Goal: Transaction & Acquisition: Purchase product/service

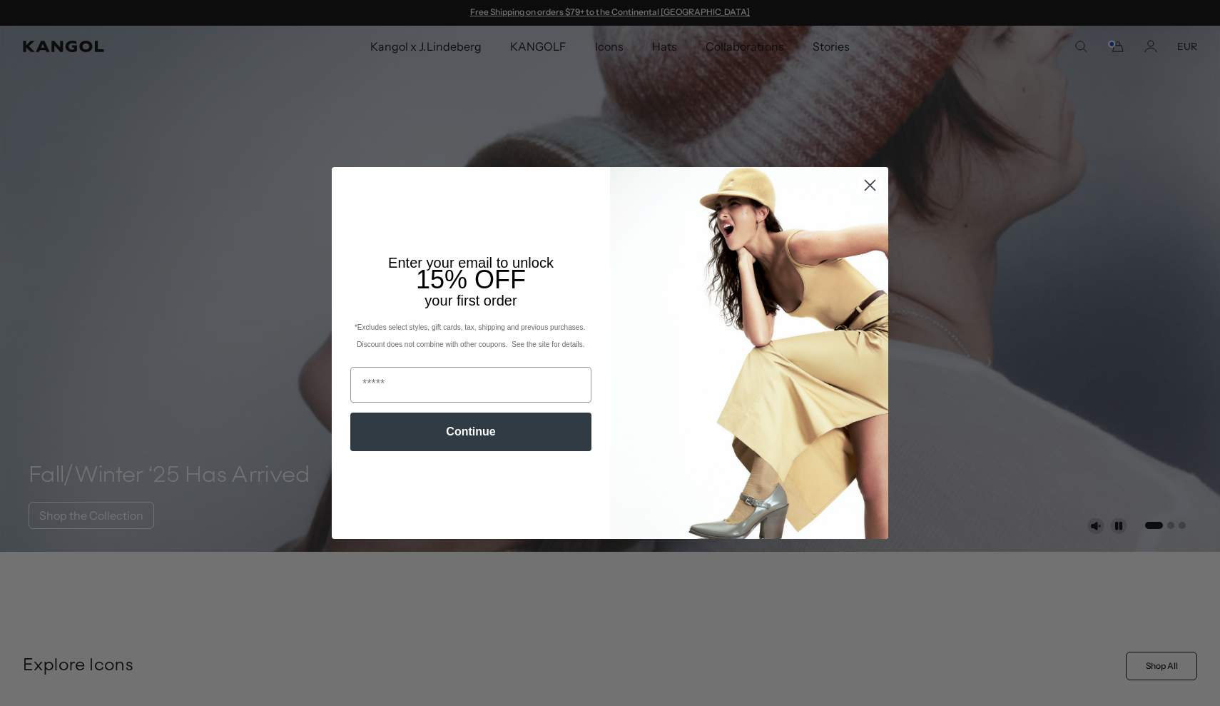
click at [873, 181] on circle "Close dialog" at bounding box center [871, 185] width 24 height 24
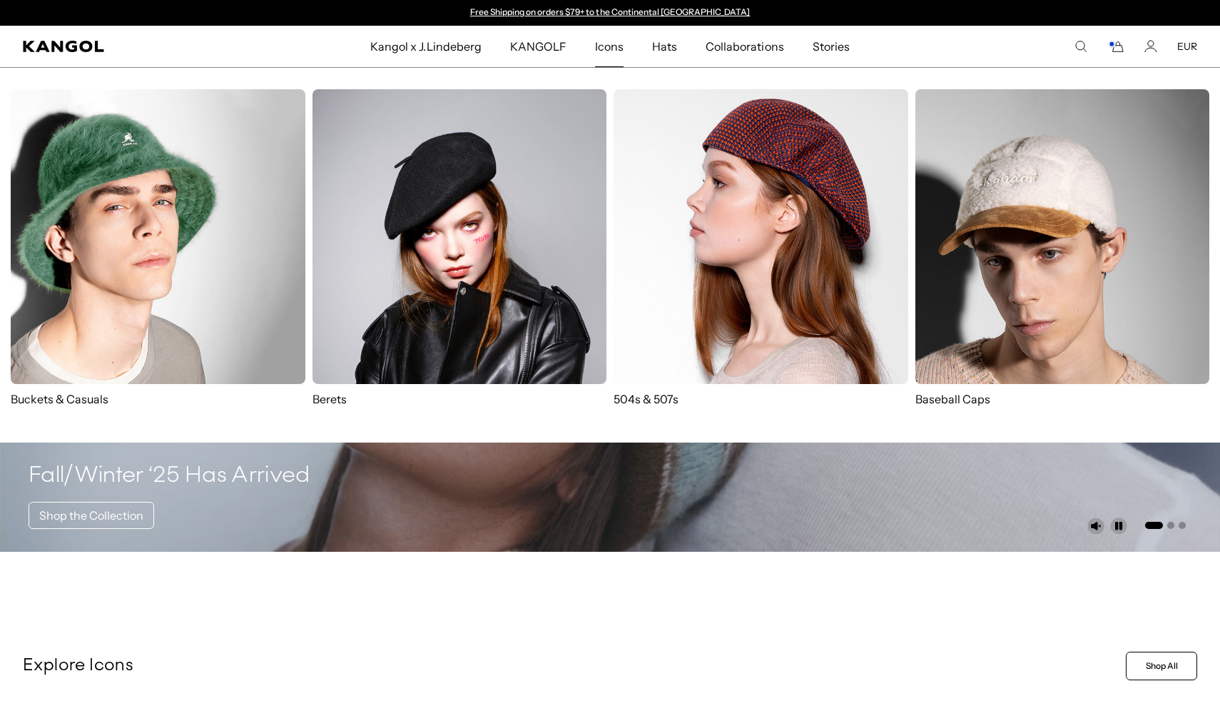
click at [649, 239] on img at bounding box center [761, 236] width 295 height 295
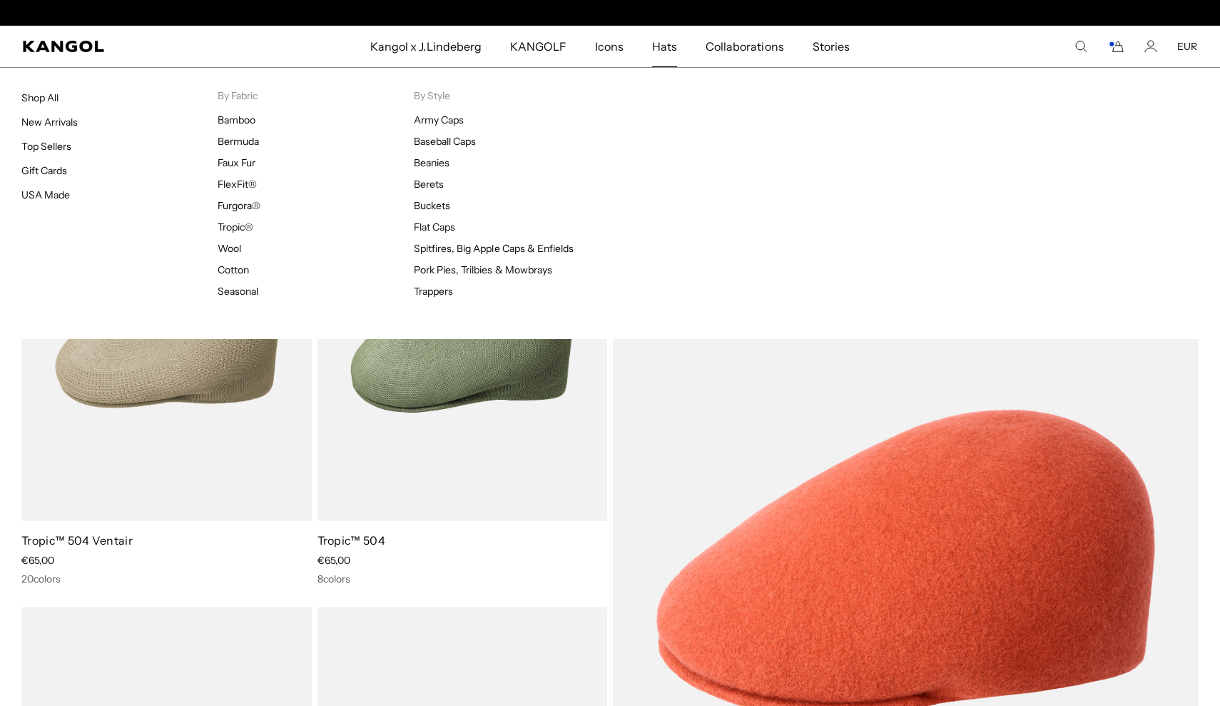
scroll to position [0, 294]
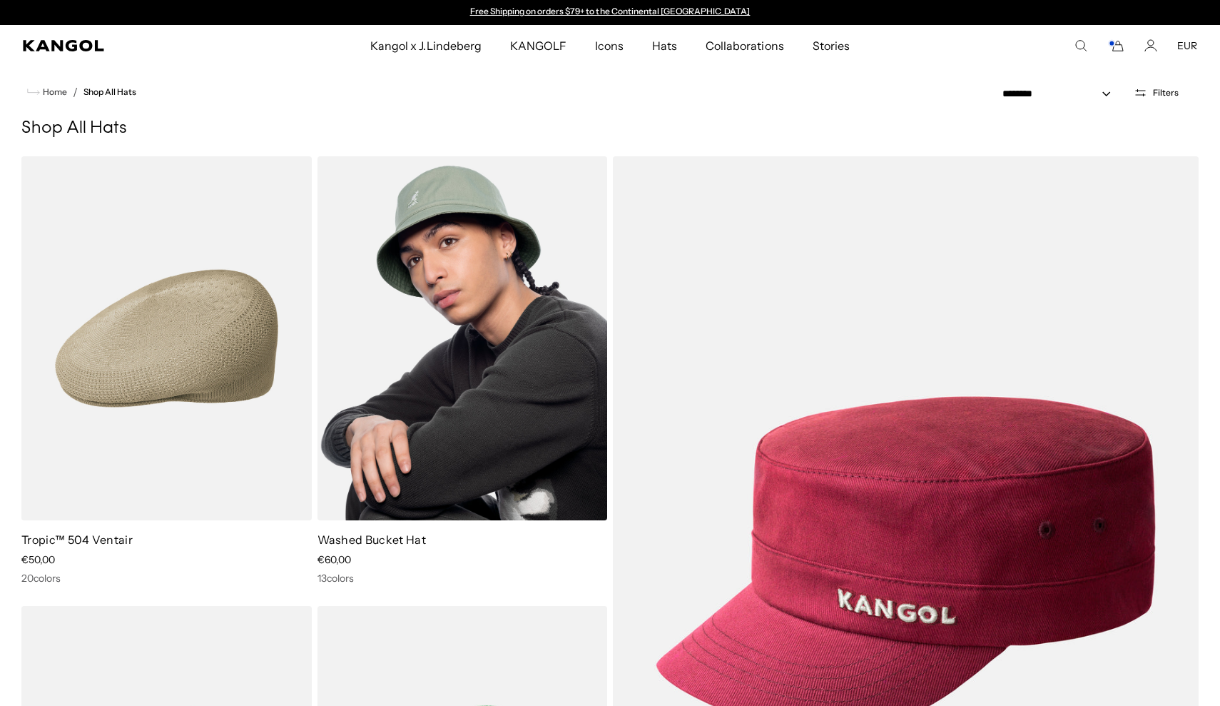
scroll to position [59, 0]
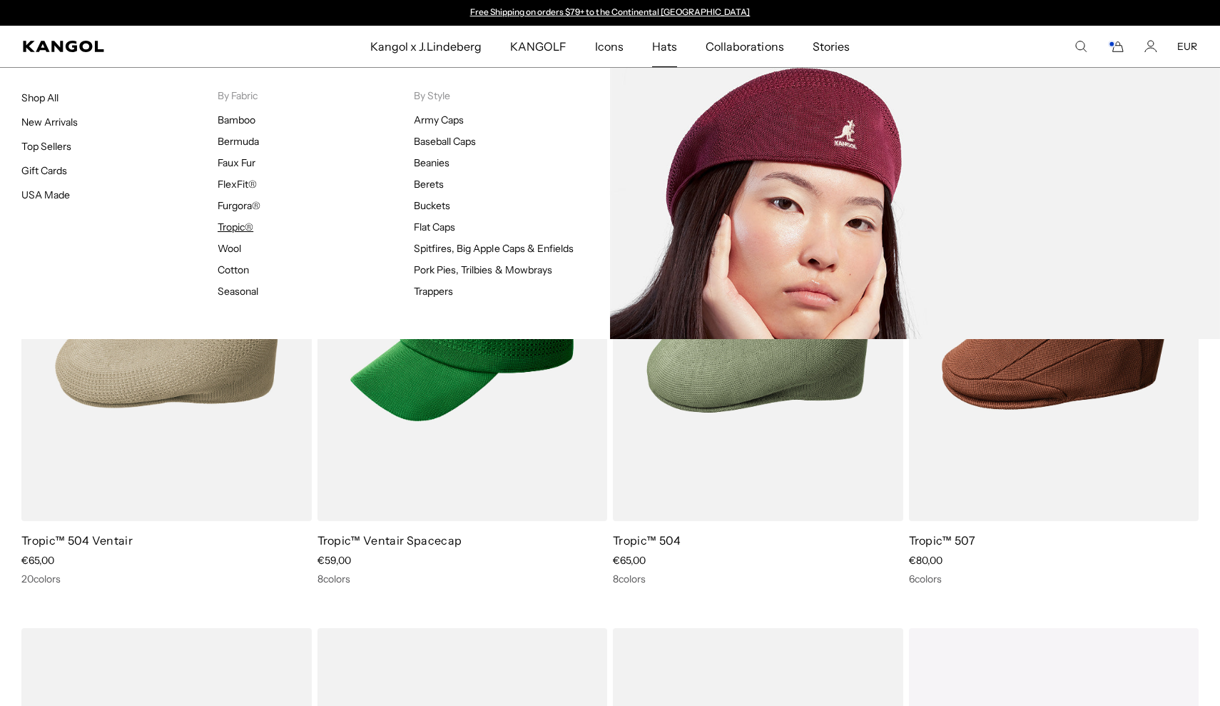
click at [242, 230] on link "Tropic®" at bounding box center [236, 227] width 36 height 13
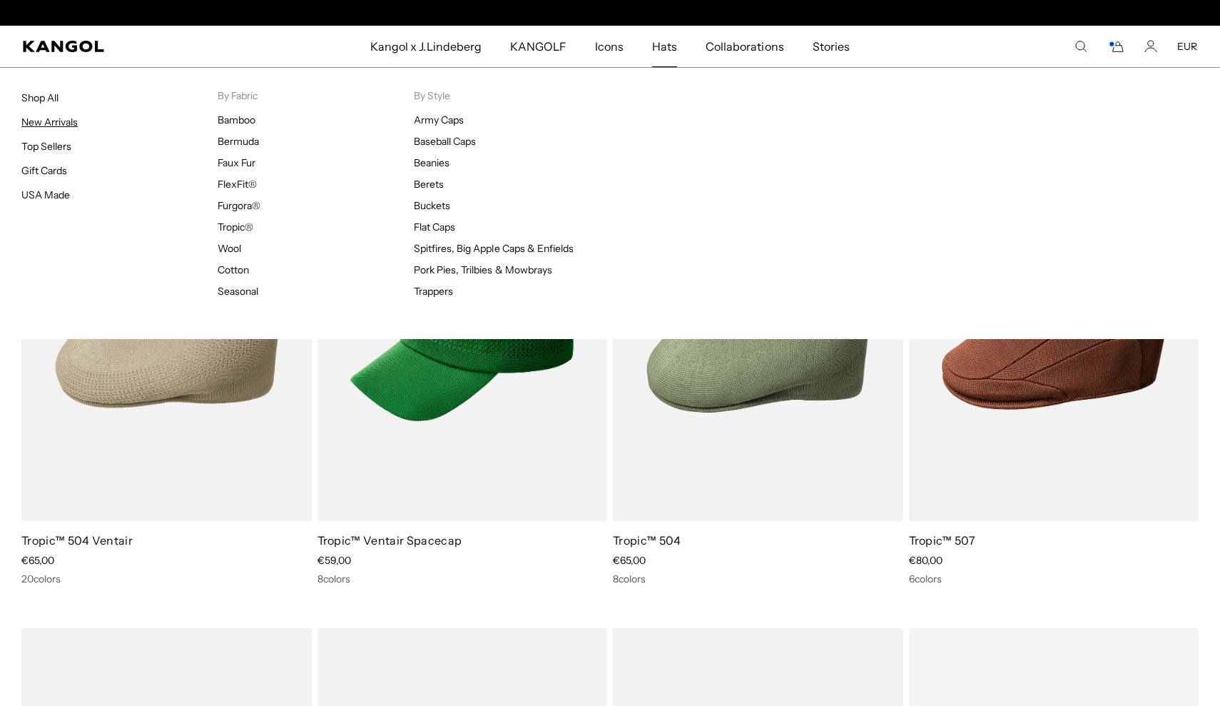
scroll to position [0, 294]
click at [46, 101] on link "Shop All" at bounding box center [39, 97] width 37 height 13
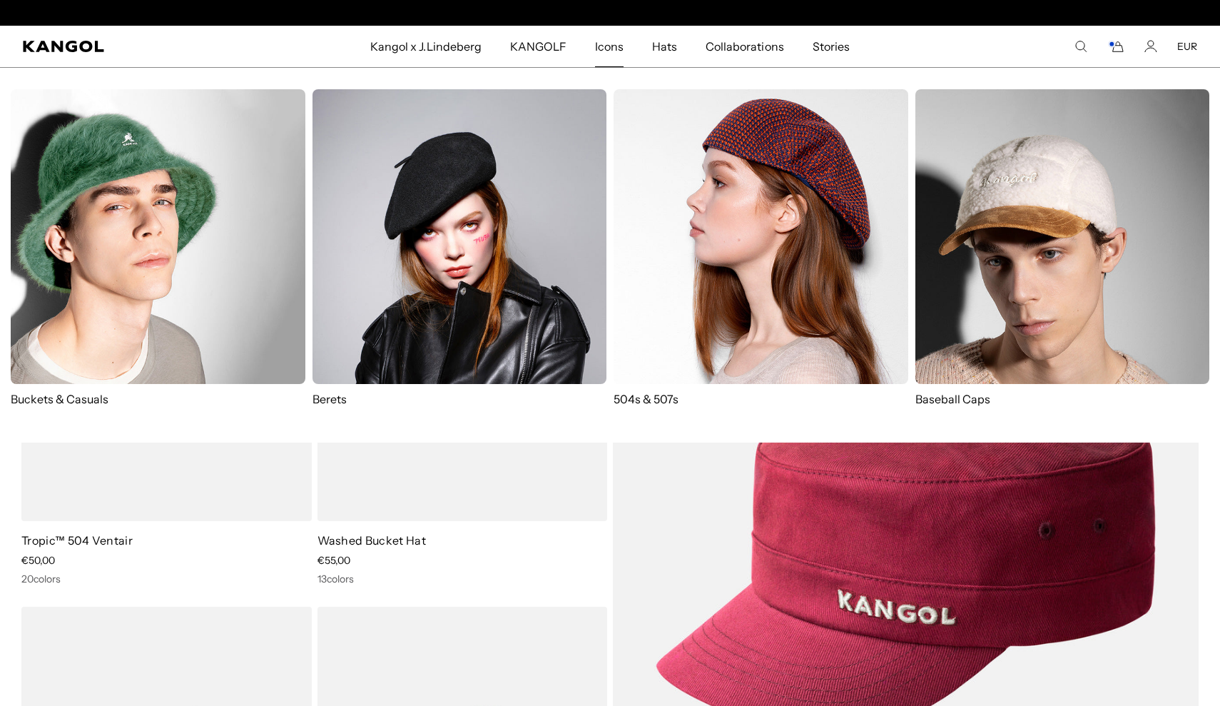
scroll to position [0, 294]
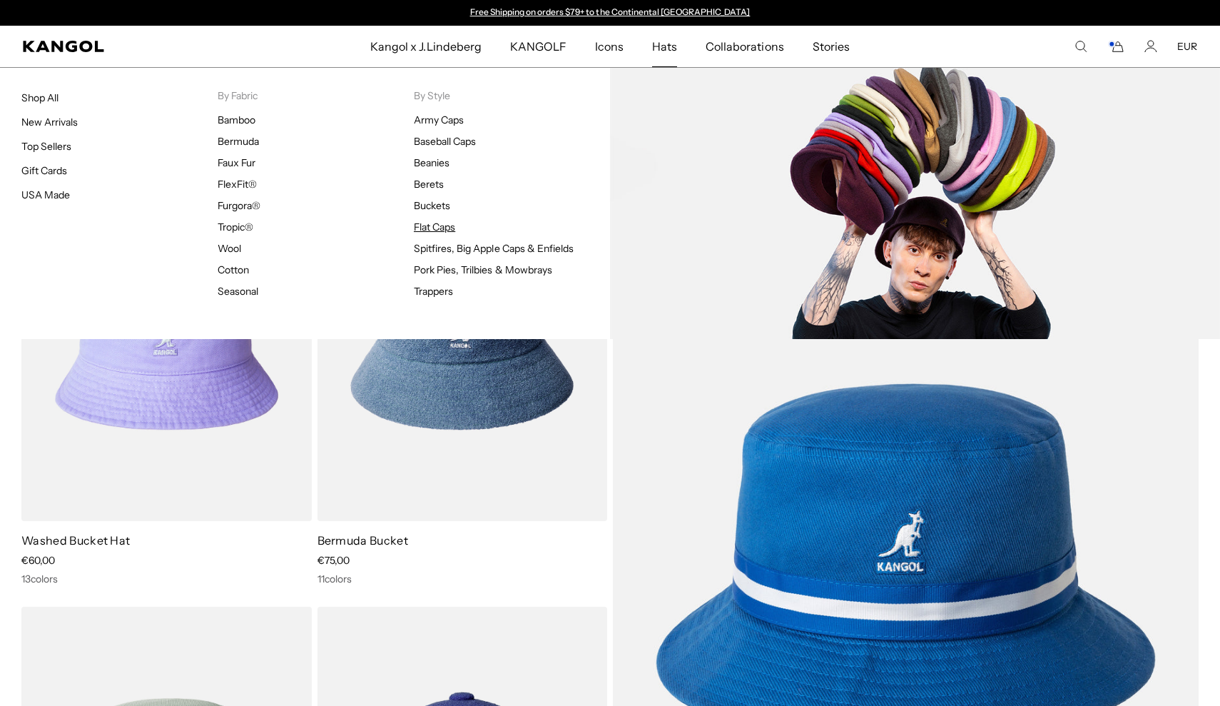
click at [440, 228] on link "Flat Caps" at bounding box center [434, 227] width 41 height 13
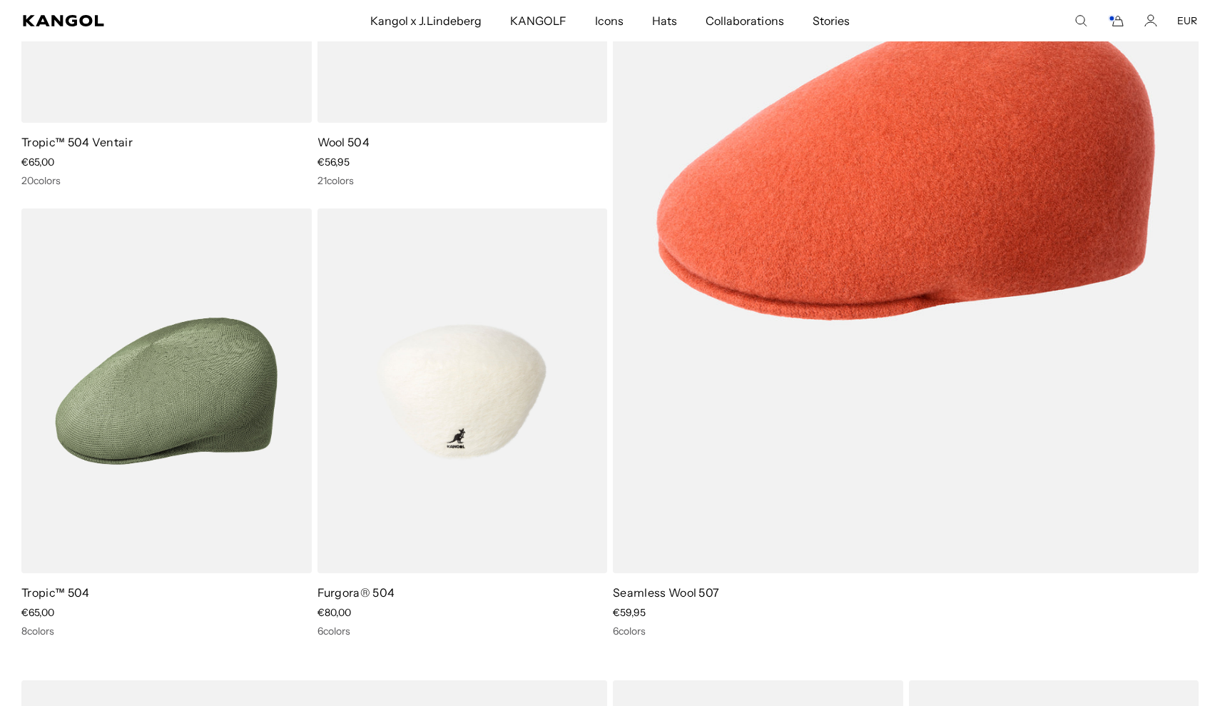
scroll to position [0, 294]
click at [545, 547] on img at bounding box center [463, 390] width 290 height 364
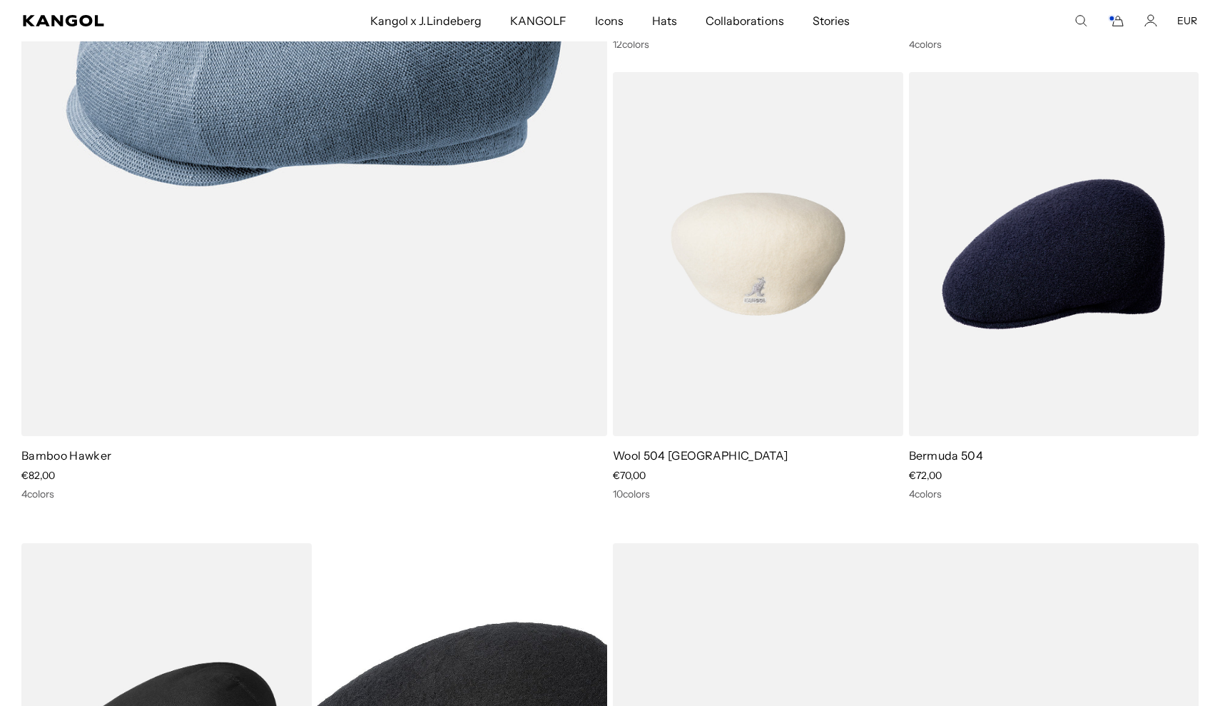
click at [684, 384] on img at bounding box center [758, 254] width 290 height 364
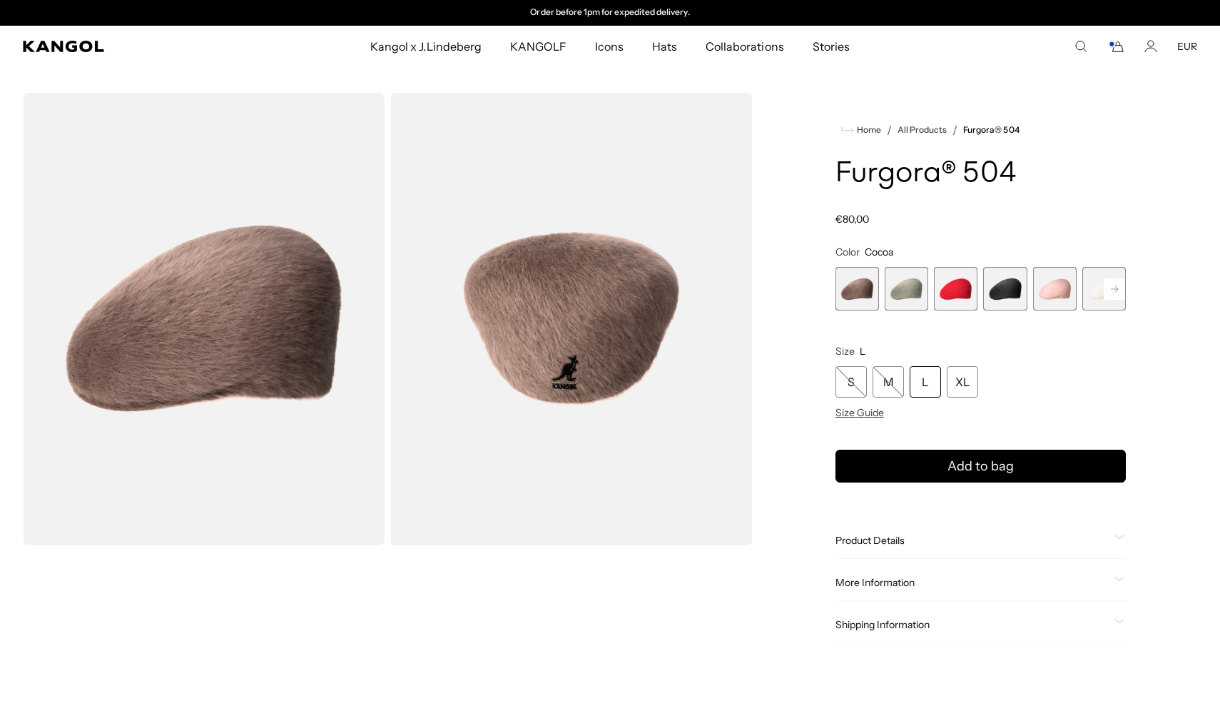
click at [857, 286] on span "1 of 7" at bounding box center [858, 289] width 44 height 44
click at [896, 288] on span "2 of 7" at bounding box center [907, 289] width 44 height 44
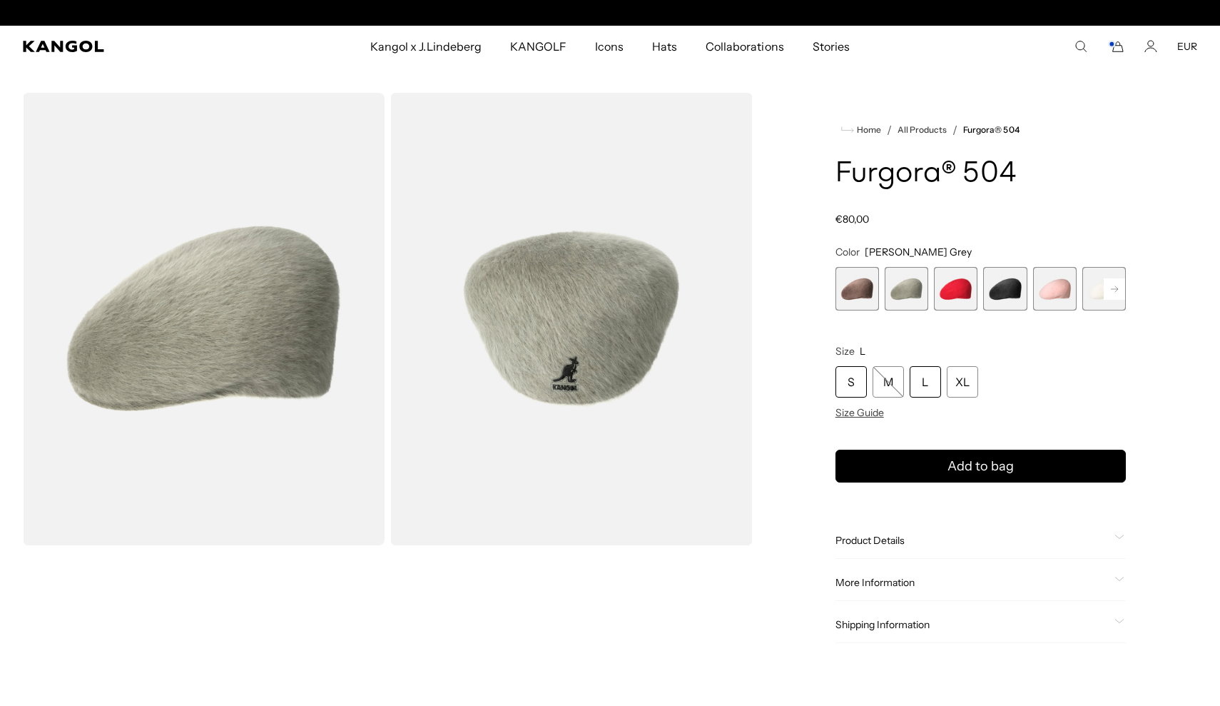
scroll to position [0, 294]
click at [854, 379] on div "S" at bounding box center [851, 381] width 31 height 31
click at [861, 291] on span "1 of 7" at bounding box center [858, 289] width 44 height 44
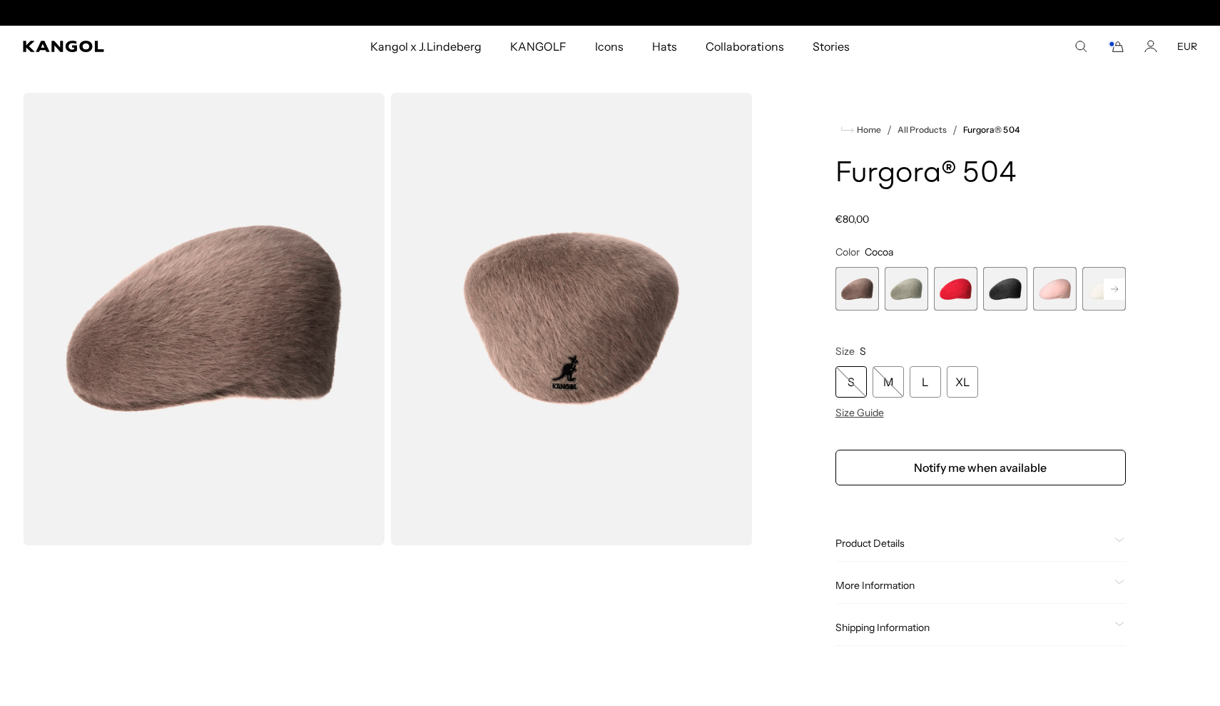
scroll to position [0, 294]
click at [1025, 291] on span "4 of 7" at bounding box center [1005, 289] width 44 height 44
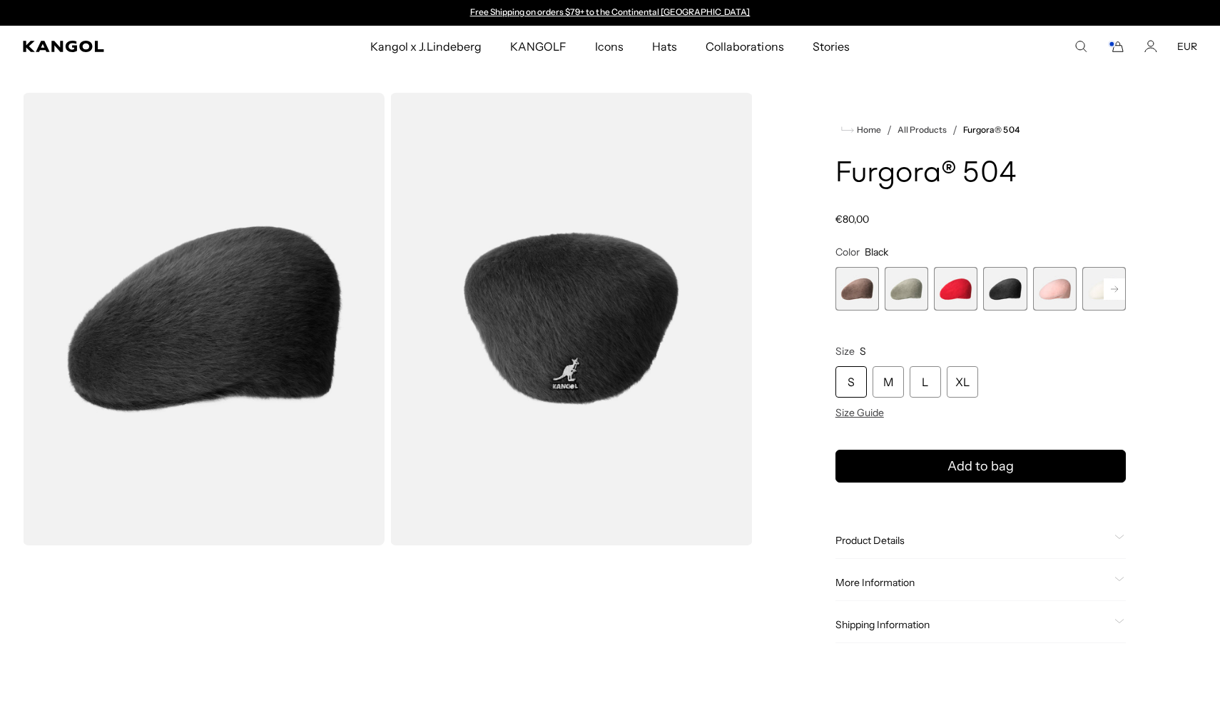
click at [1051, 290] on span "5 of 7" at bounding box center [1055, 289] width 44 height 44
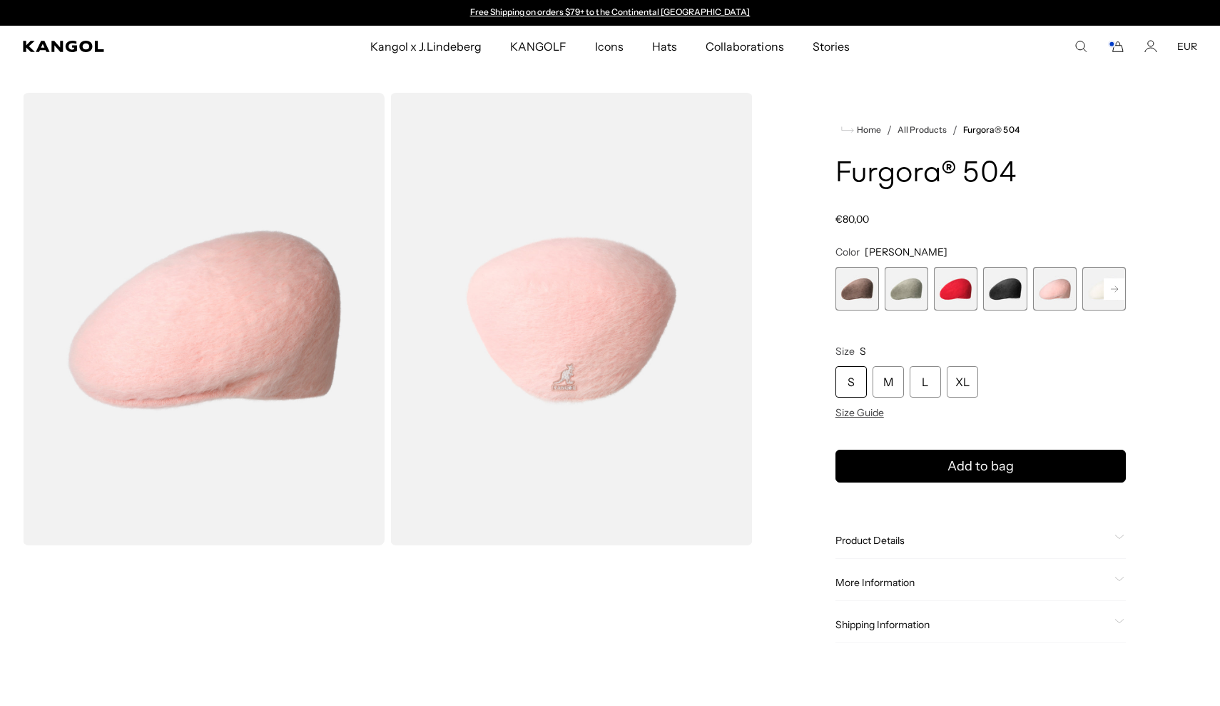
click at [1088, 289] on span "6 of 7" at bounding box center [1105, 289] width 44 height 44
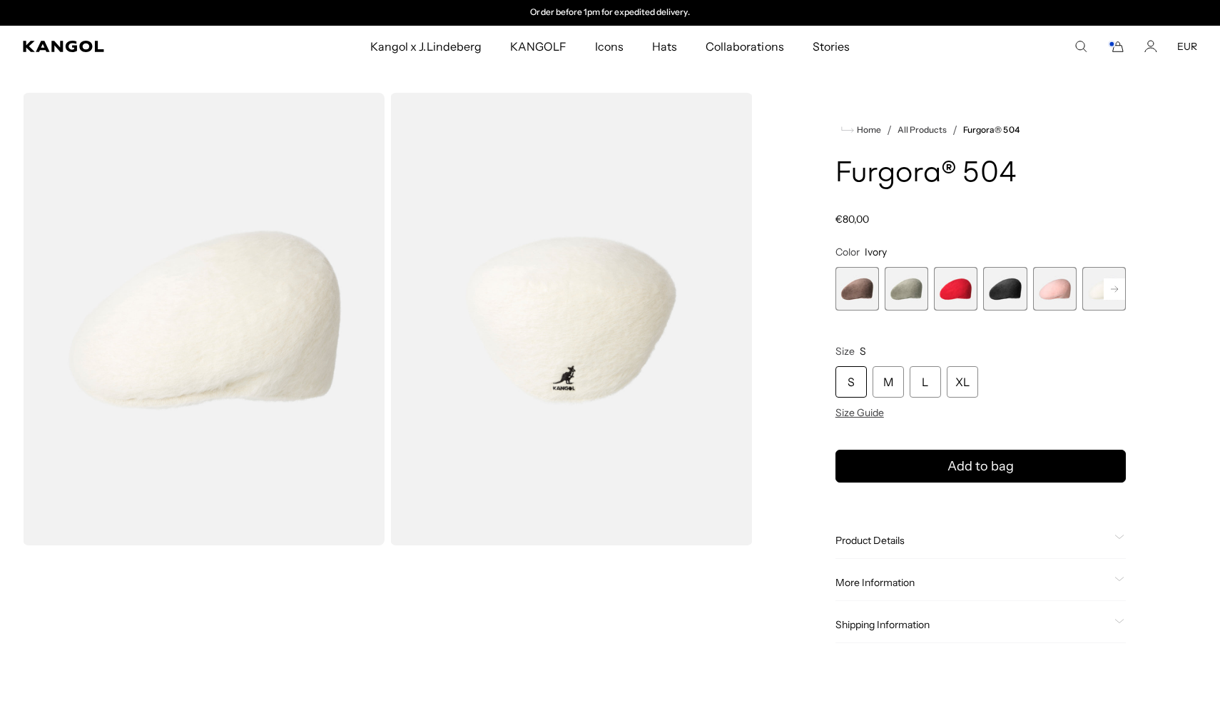
click at [1118, 289] on icon at bounding box center [1114, 288] width 7 height 6
click at [1117, 289] on span "7 of 7" at bounding box center [1105, 289] width 44 height 44
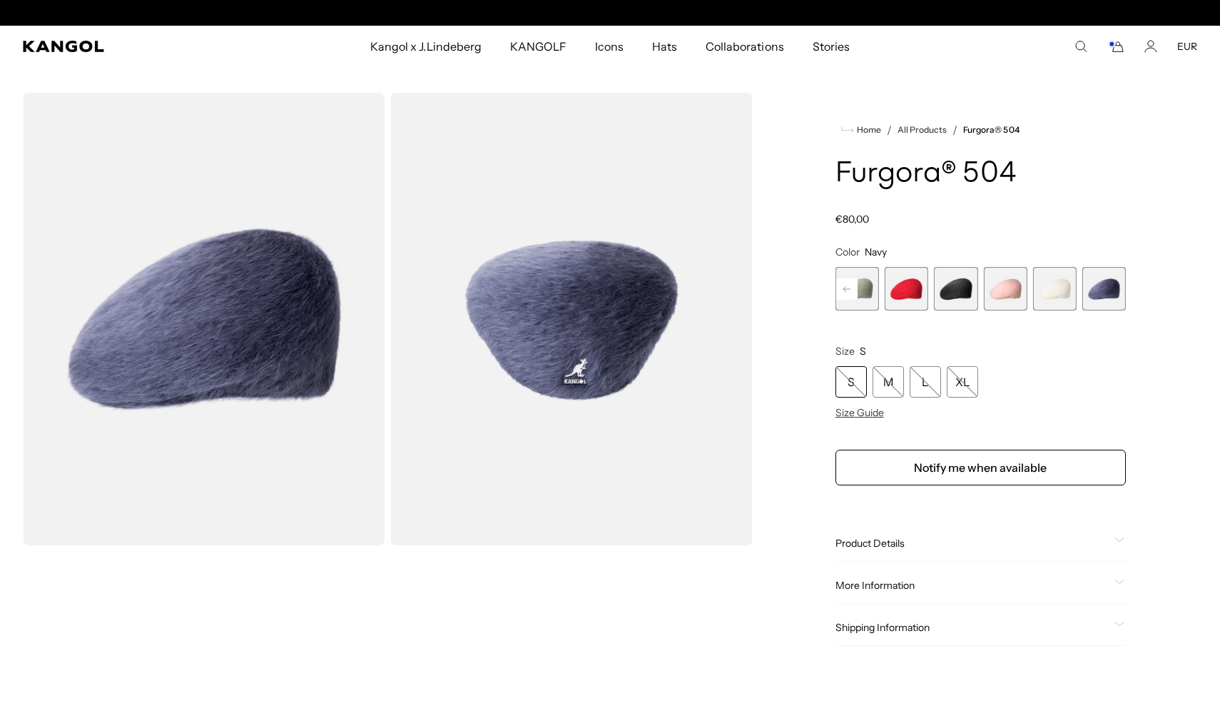
scroll to position [0, 294]
click at [1049, 290] on span "6 of 7" at bounding box center [1055, 289] width 44 height 44
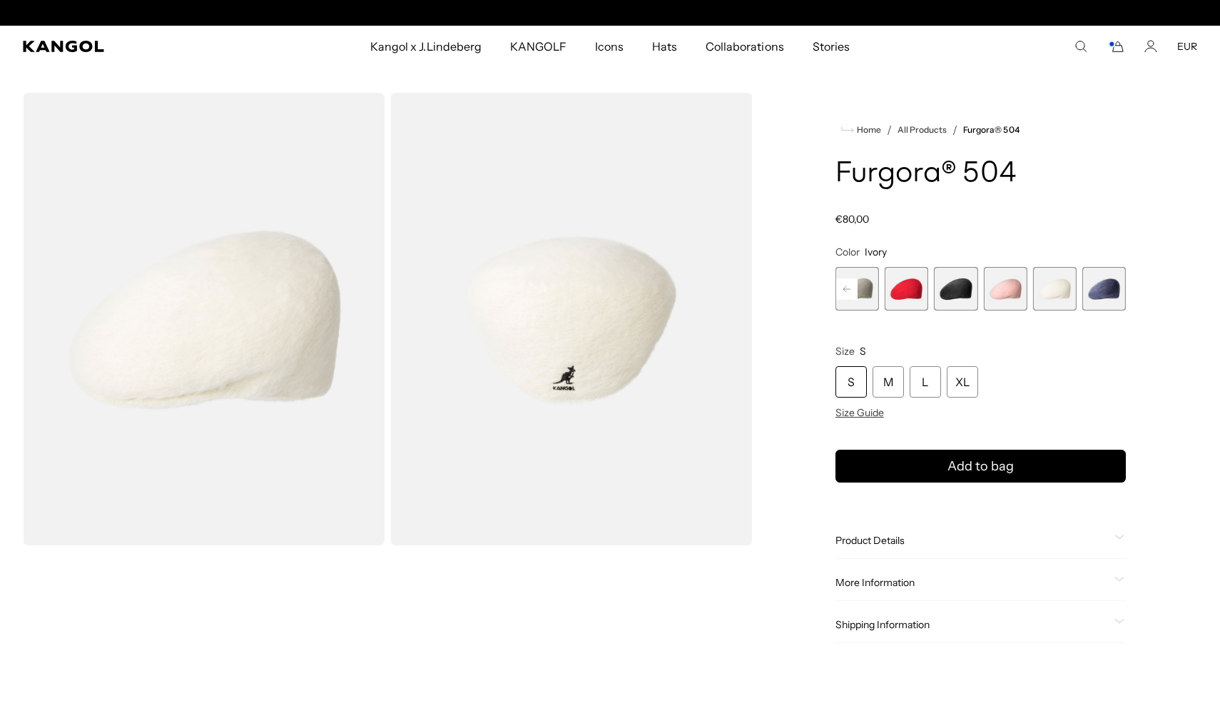
click at [1000, 288] on span "5 of 7" at bounding box center [1005, 289] width 44 height 44
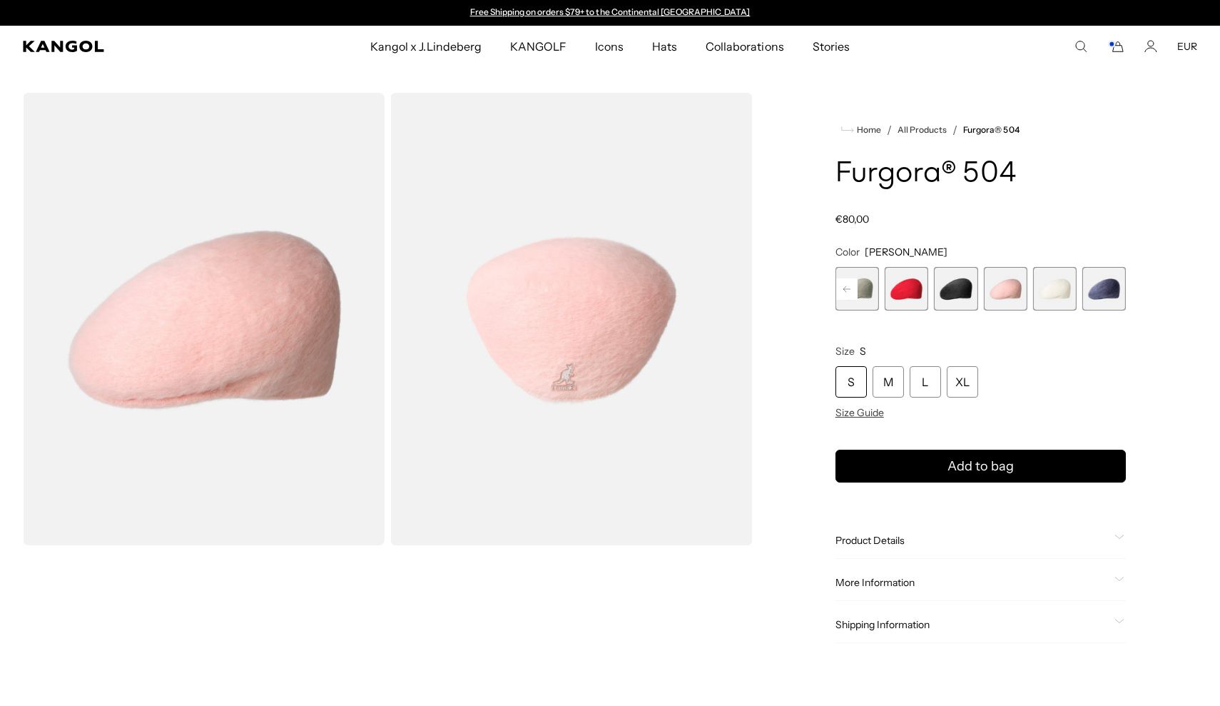
click at [958, 291] on span "4 of 7" at bounding box center [956, 289] width 44 height 44
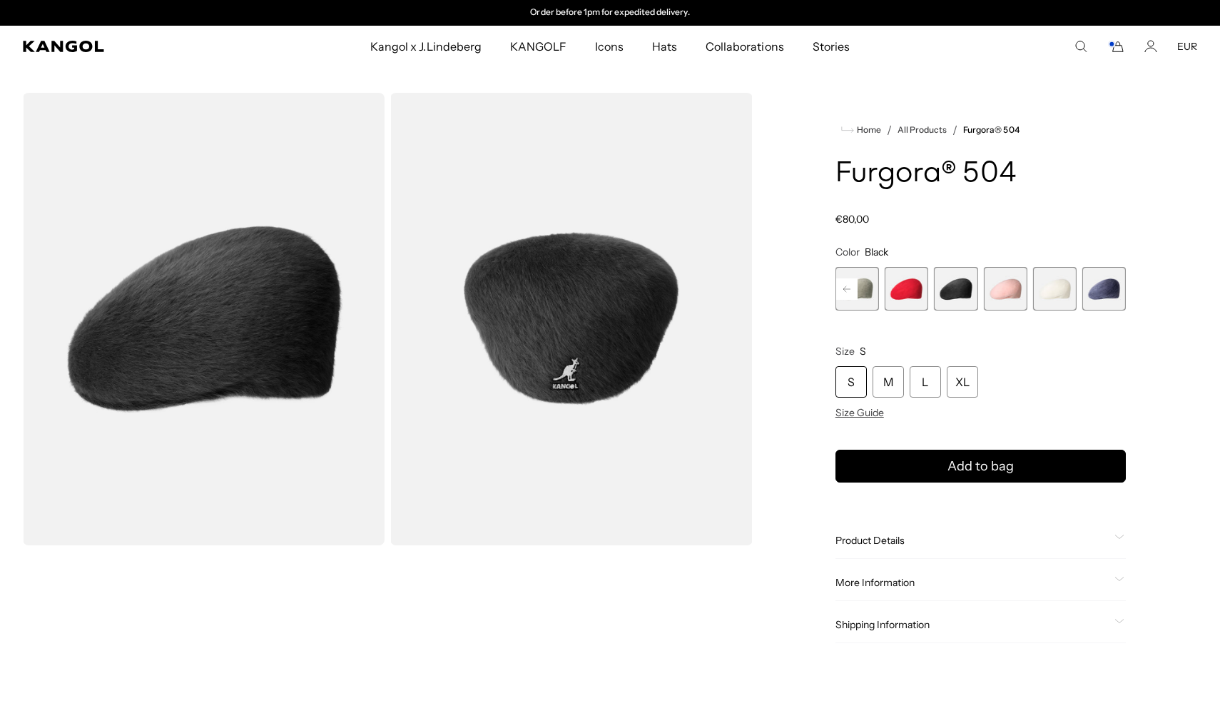
click at [870, 295] on span "2 of 7" at bounding box center [858, 289] width 44 height 44
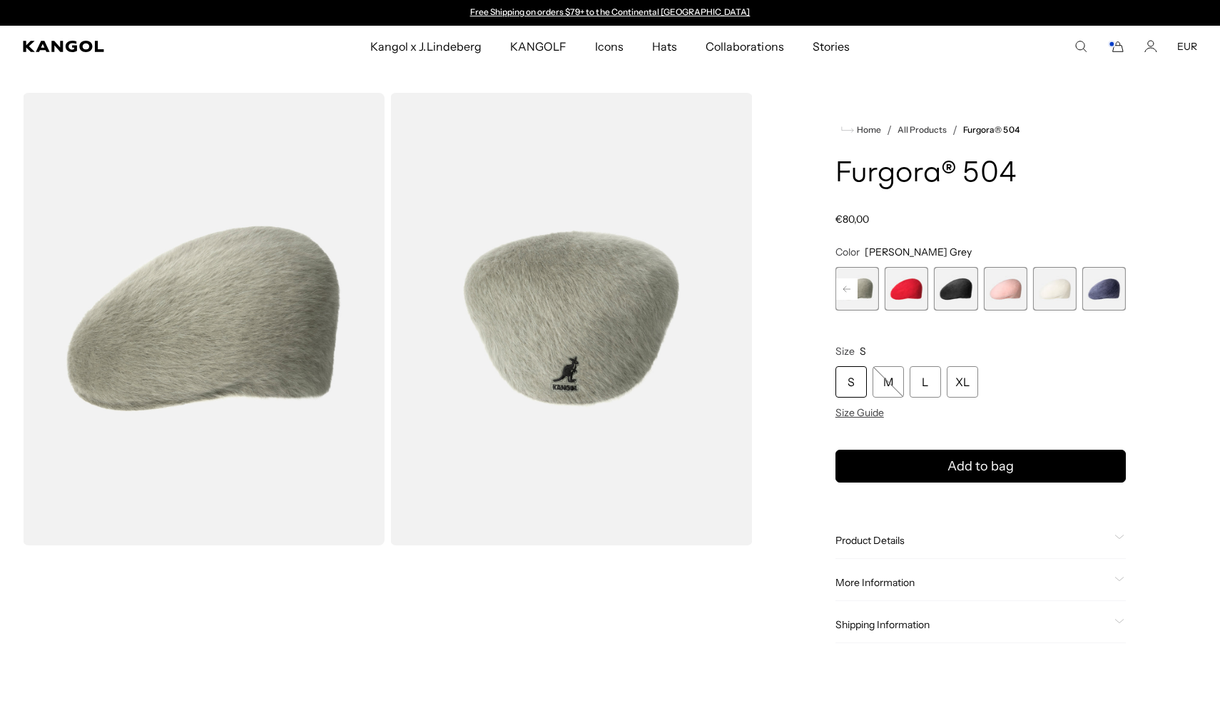
click at [845, 290] on rect at bounding box center [846, 288] width 21 height 21
click at [847, 380] on div "S" at bounding box center [851, 381] width 31 height 31
click at [856, 378] on div "S" at bounding box center [851, 381] width 31 height 31
click at [848, 288] on span "1 of 7" at bounding box center [858, 289] width 44 height 44
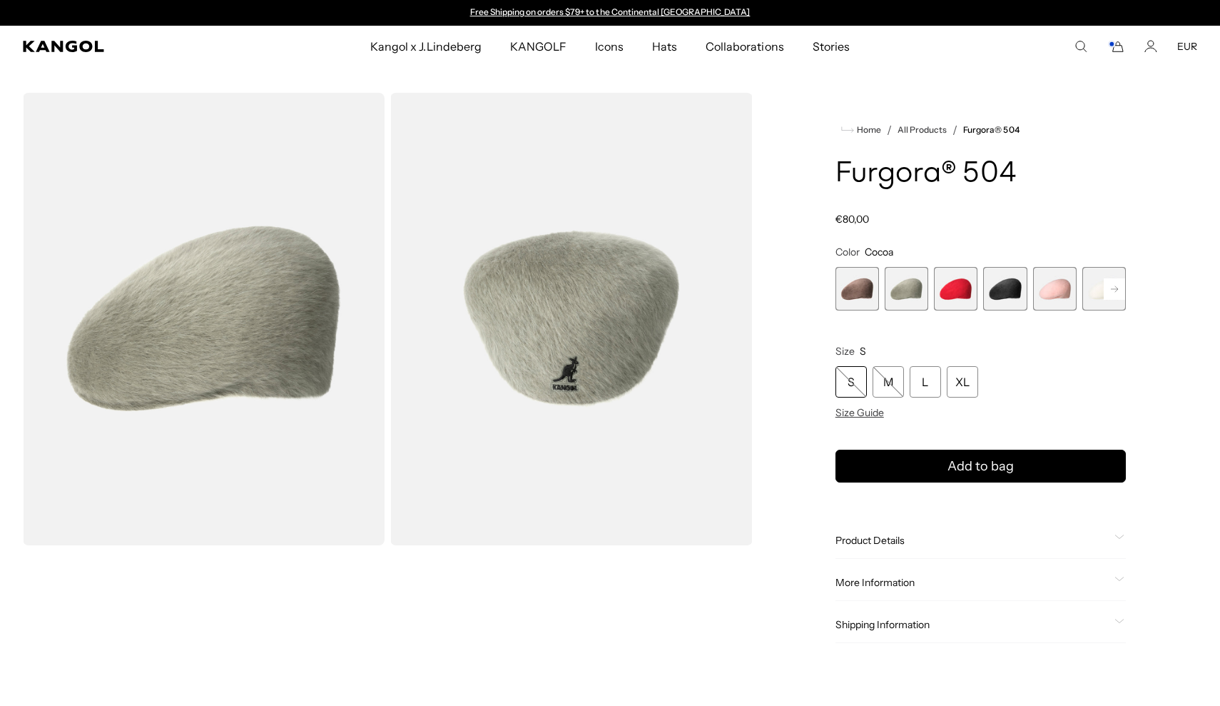
click at [864, 292] on span "1 of 7" at bounding box center [858, 289] width 44 height 44
click at [891, 291] on span "2 of 7" at bounding box center [907, 289] width 44 height 44
click at [822, 308] on div "Home / All Products / Furgora® 504 Furgora® 504 Regular price €80,00 Regular pr…" at bounding box center [980, 548] width 433 height 911
click at [849, 297] on span "1 of 7" at bounding box center [858, 289] width 44 height 44
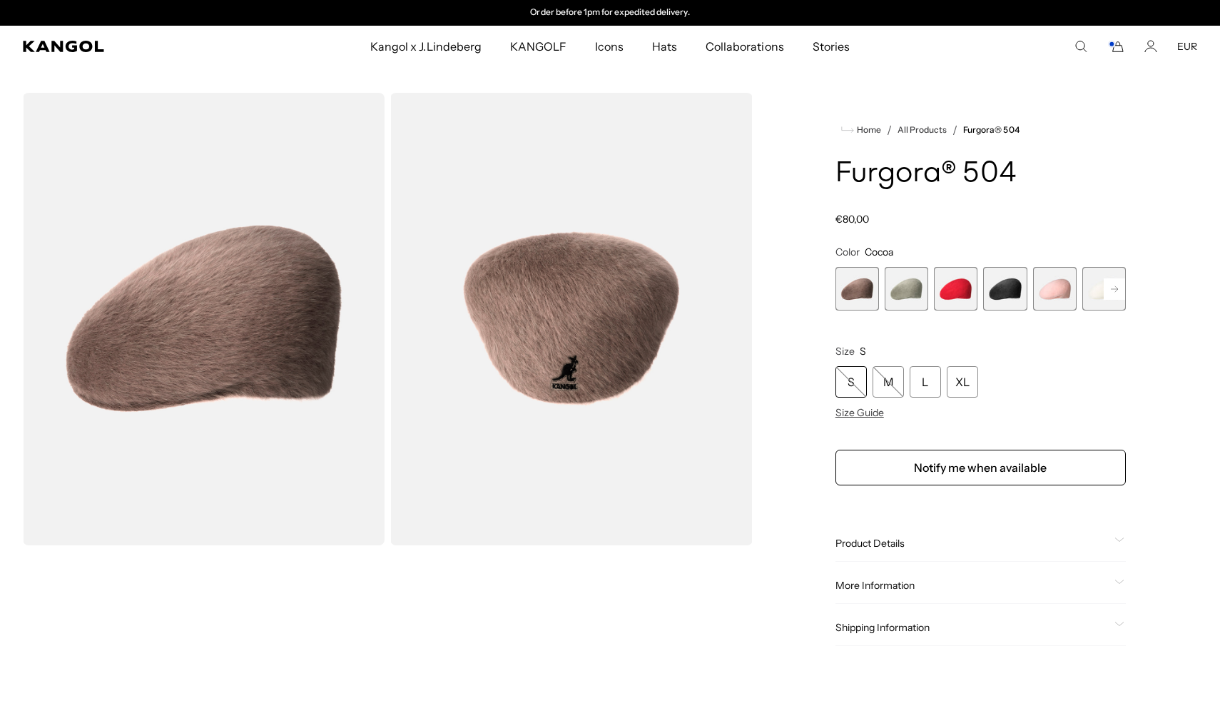
click at [913, 291] on span "2 of 7" at bounding box center [907, 289] width 44 height 44
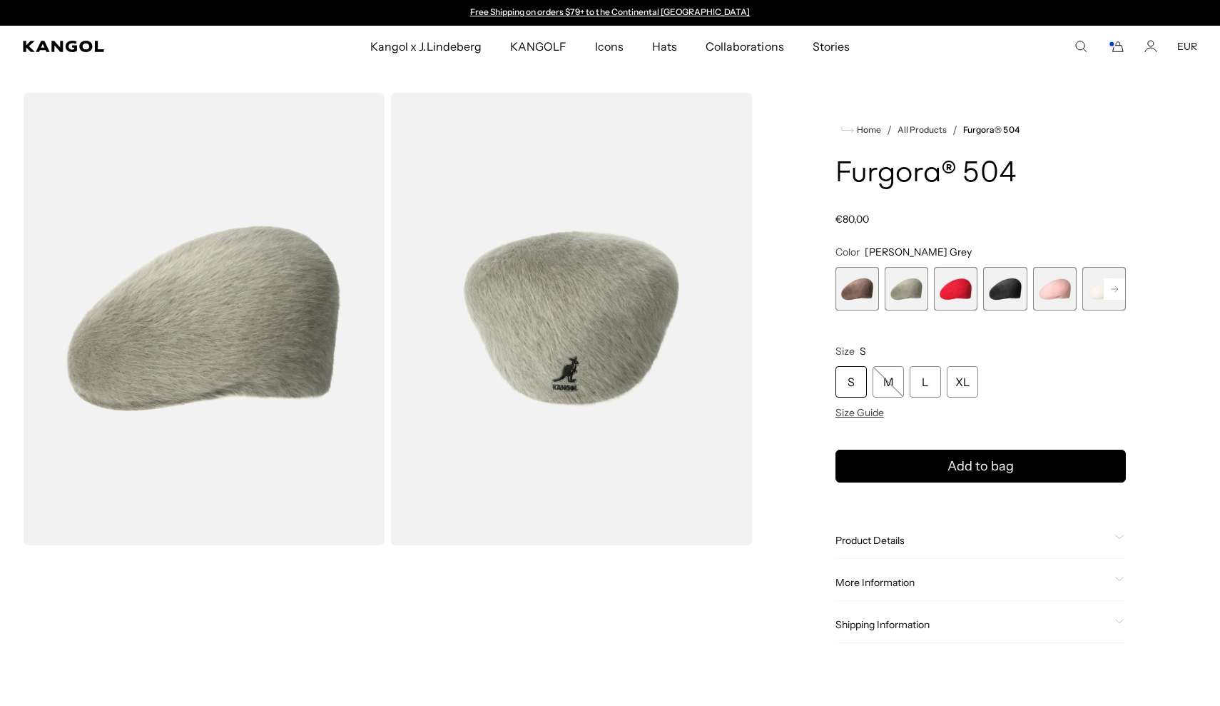
click at [1021, 288] on span "4 of 7" at bounding box center [1005, 289] width 44 height 44
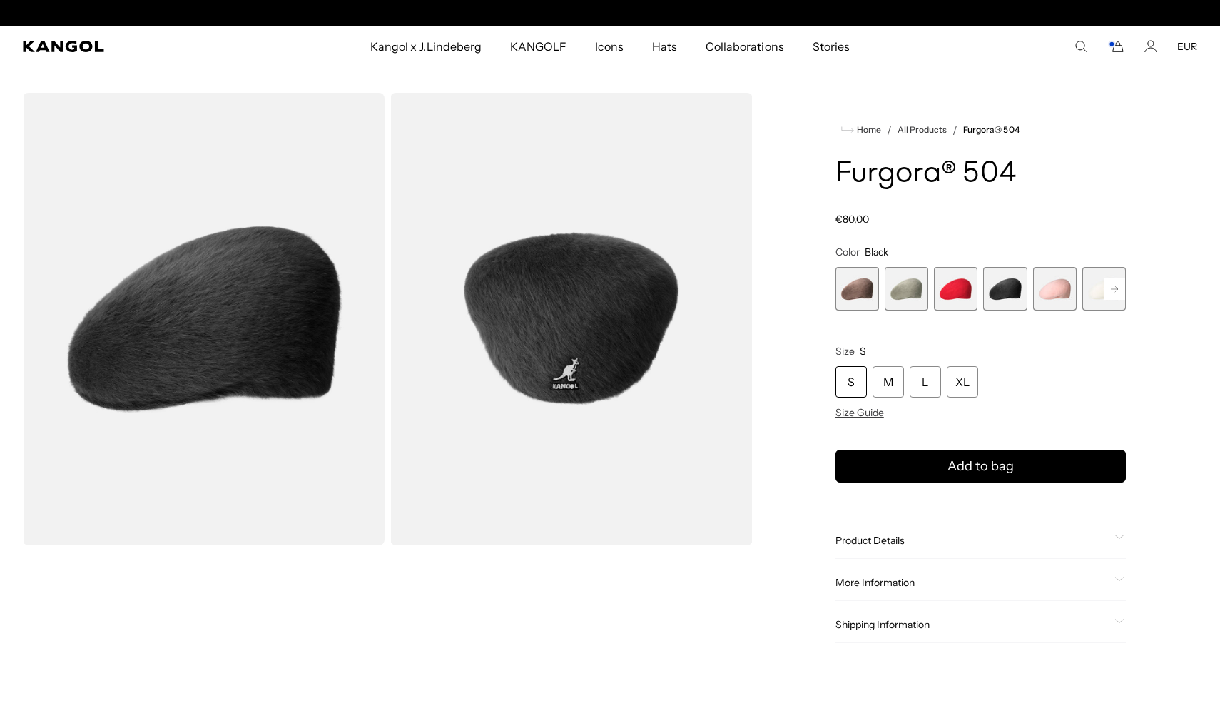
scroll to position [0, 294]
click at [1110, 286] on rect at bounding box center [1114, 288] width 21 height 21
click at [1091, 290] on span "7 of 7" at bounding box center [1105, 289] width 44 height 44
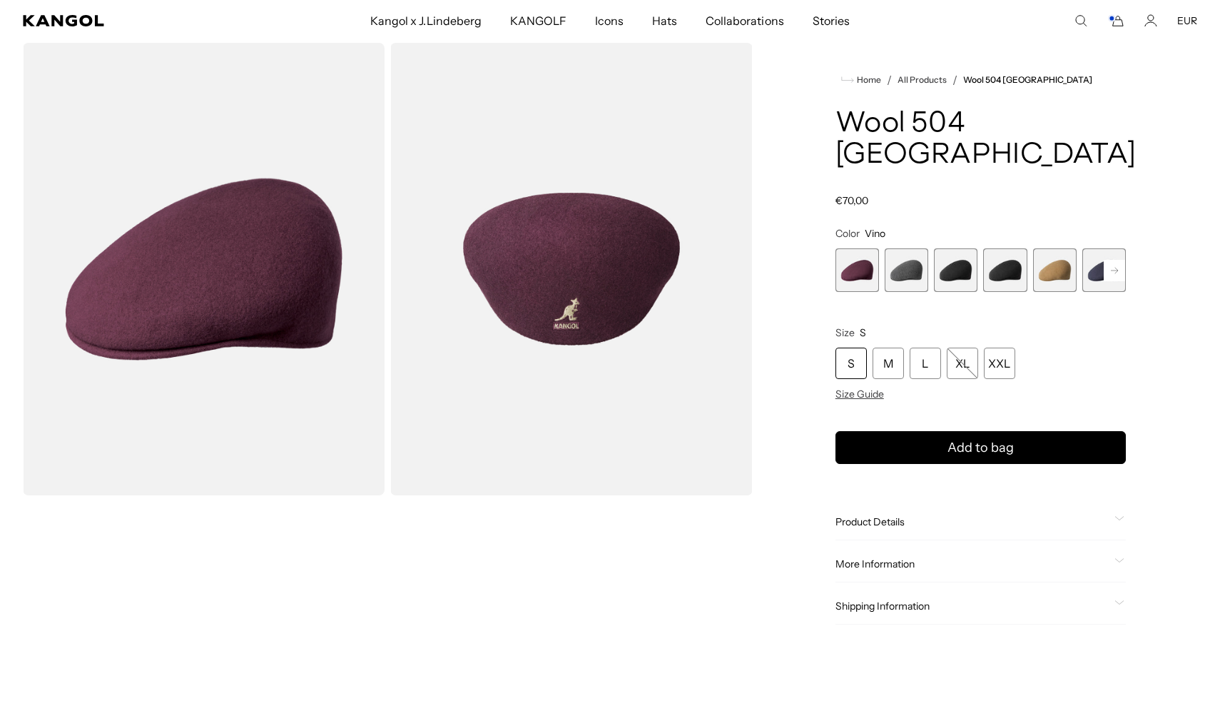
scroll to position [46, 0]
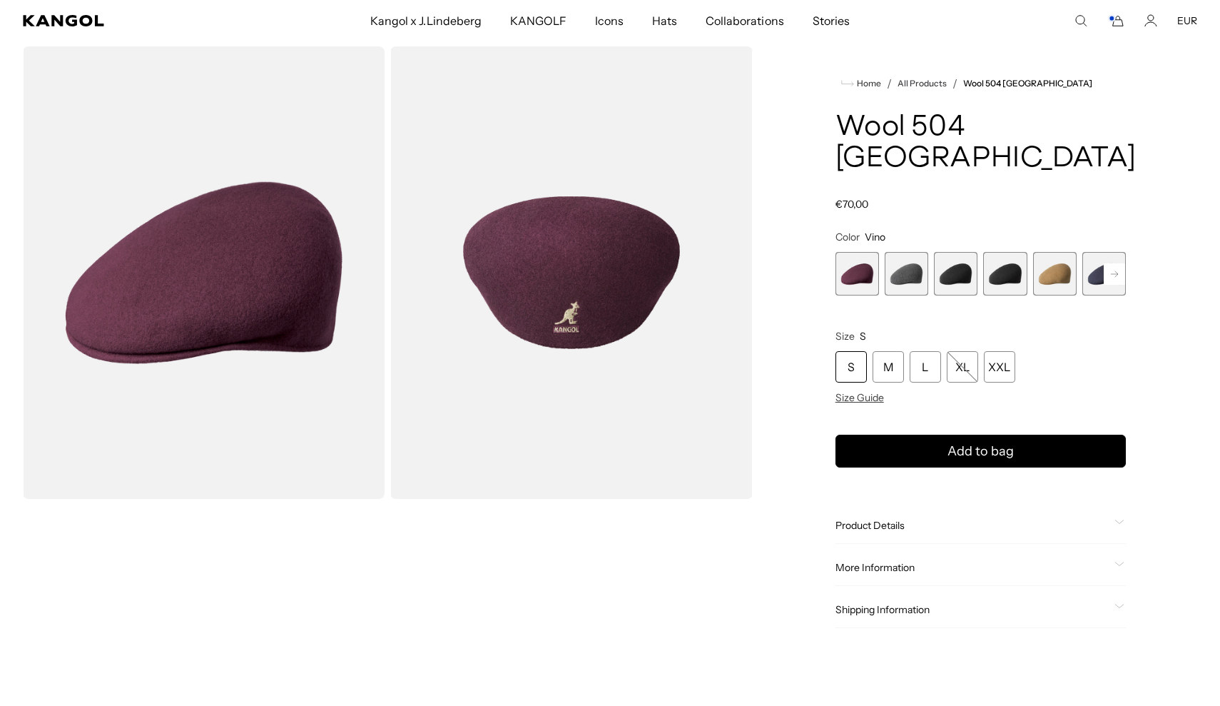
click at [908, 252] on span "2 of 12" at bounding box center [907, 274] width 44 height 44
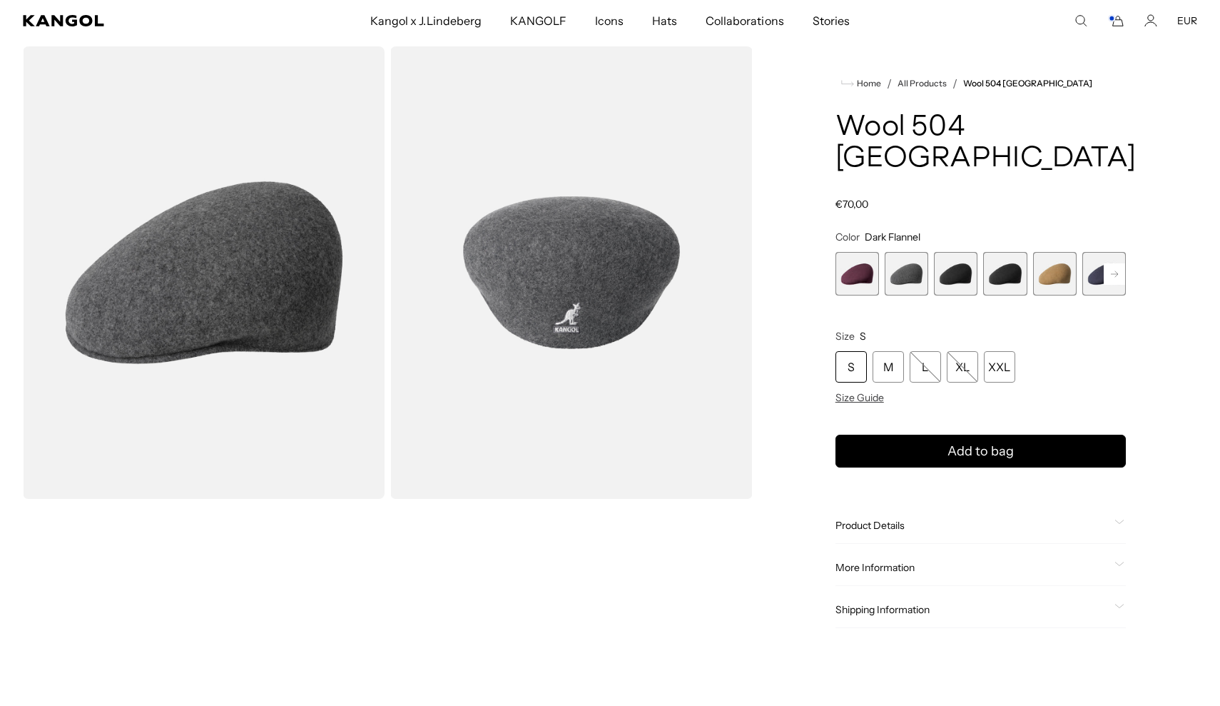
click at [964, 252] on span "3 of 12" at bounding box center [956, 274] width 44 height 44
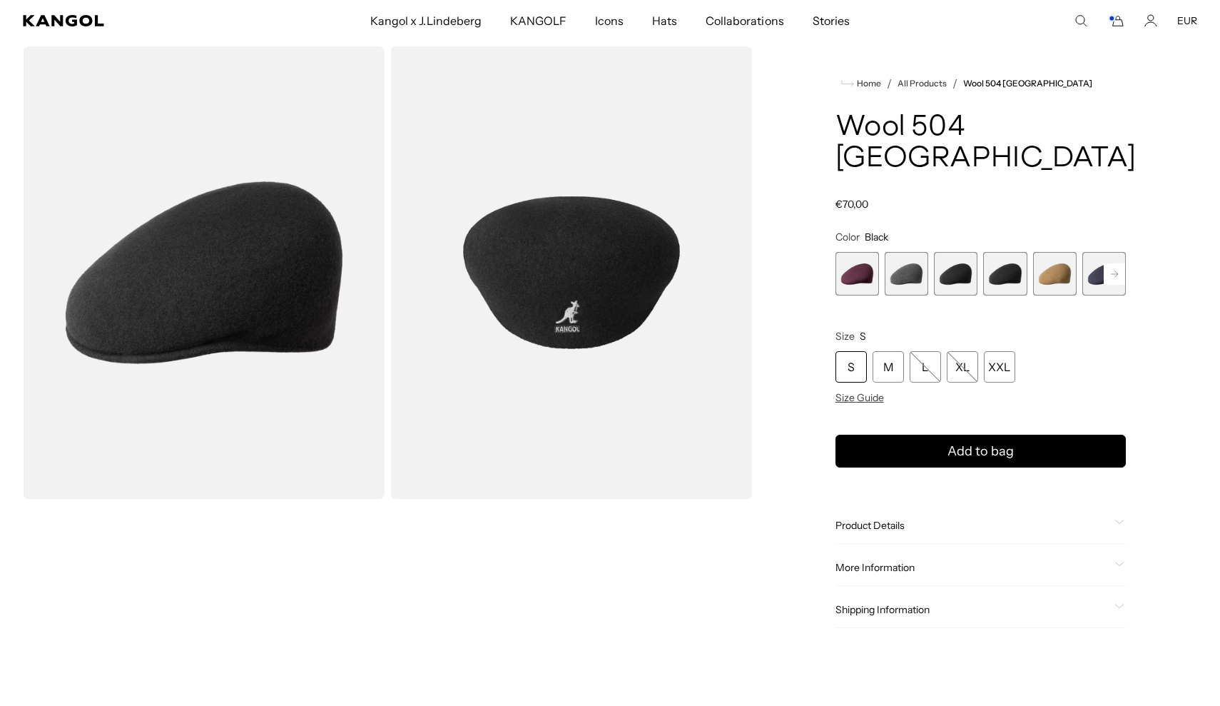
click at [1006, 252] on span "4 of 12" at bounding box center [1005, 274] width 44 height 44
click at [1043, 252] on span "5 of 12" at bounding box center [1055, 274] width 44 height 44
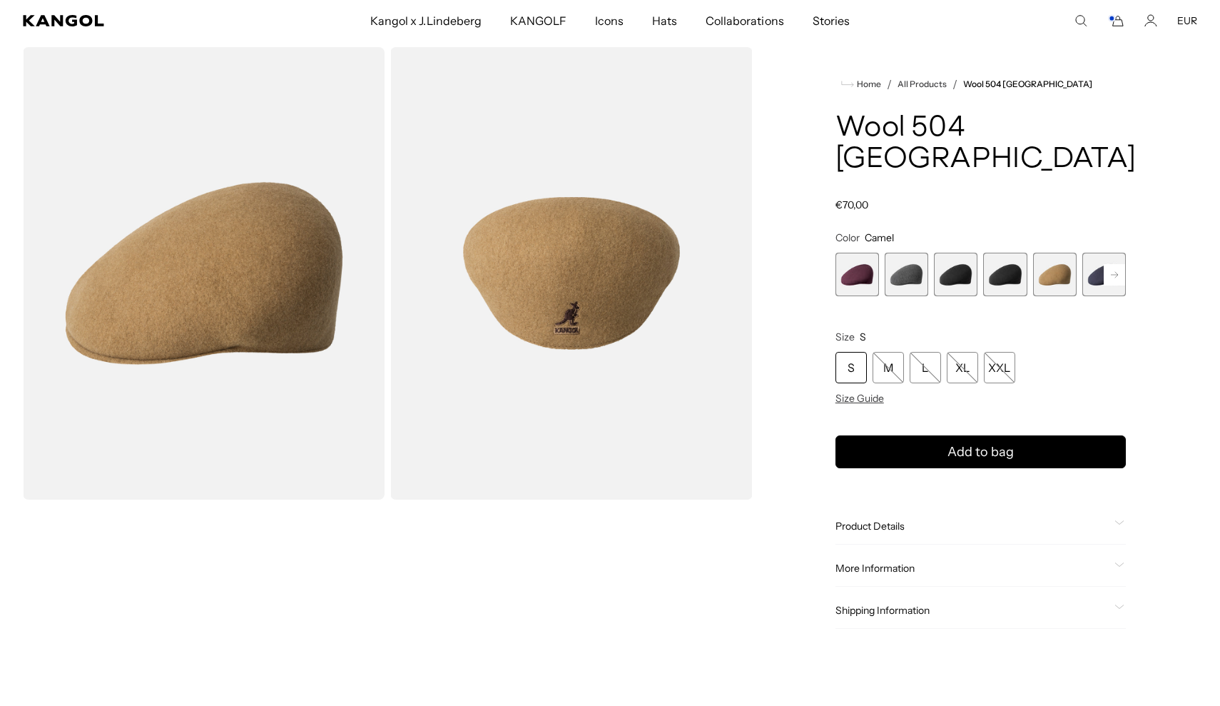
scroll to position [0, 294]
click at [1087, 253] on span "6 of 12" at bounding box center [1105, 275] width 44 height 44
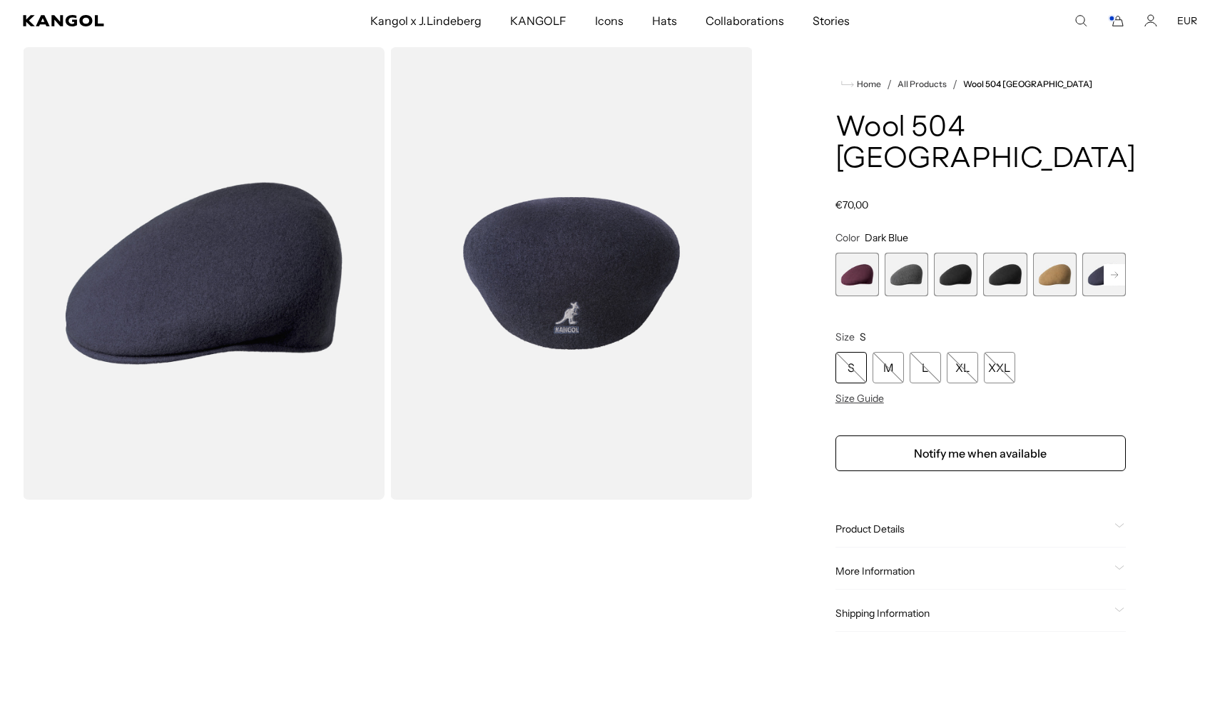
click at [1115, 264] on rect at bounding box center [1114, 274] width 21 height 21
click at [1054, 253] on span "7 of 12" at bounding box center [1055, 275] width 44 height 44
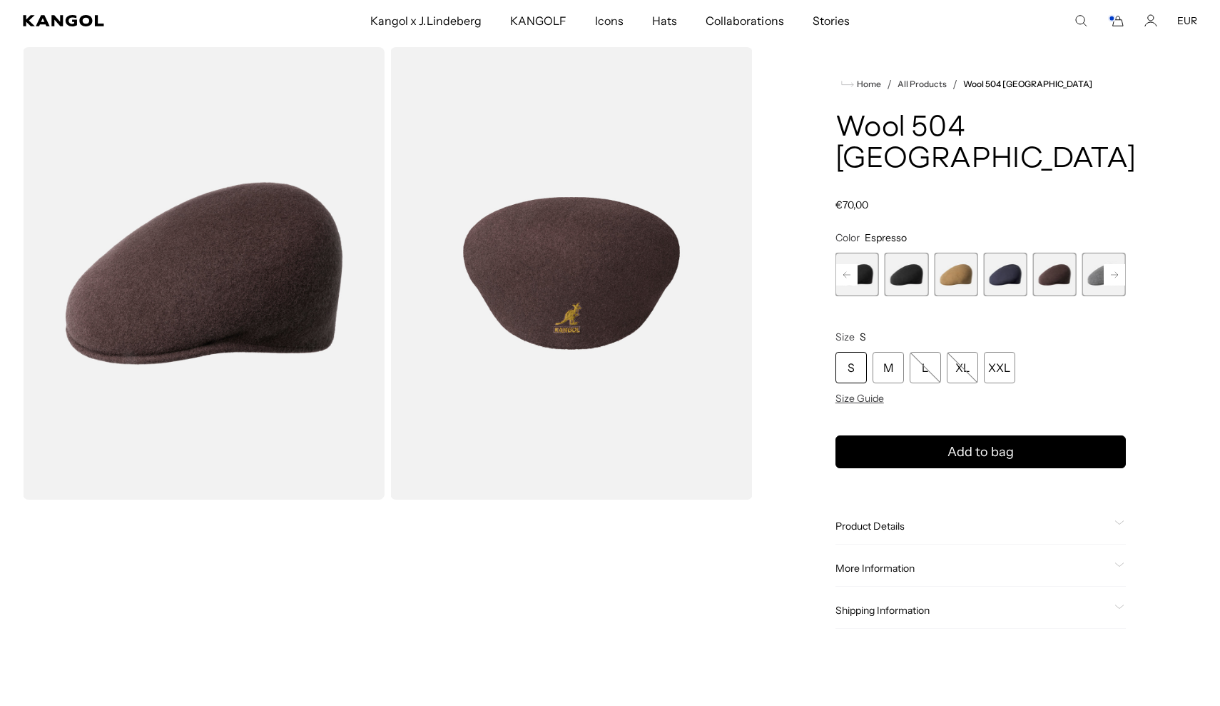
scroll to position [0, 294]
click at [1100, 253] on span "8 of 12" at bounding box center [1105, 275] width 44 height 44
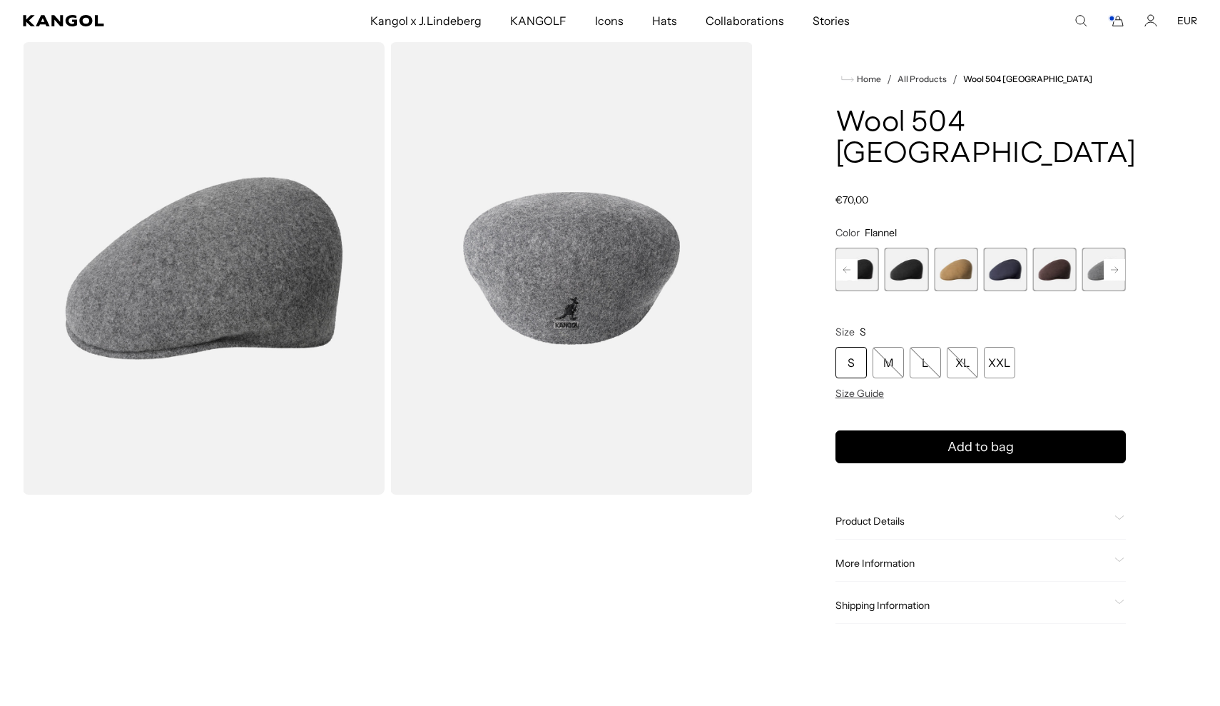
scroll to position [51, 0]
click at [1118, 266] on icon at bounding box center [1114, 269] width 7 height 6
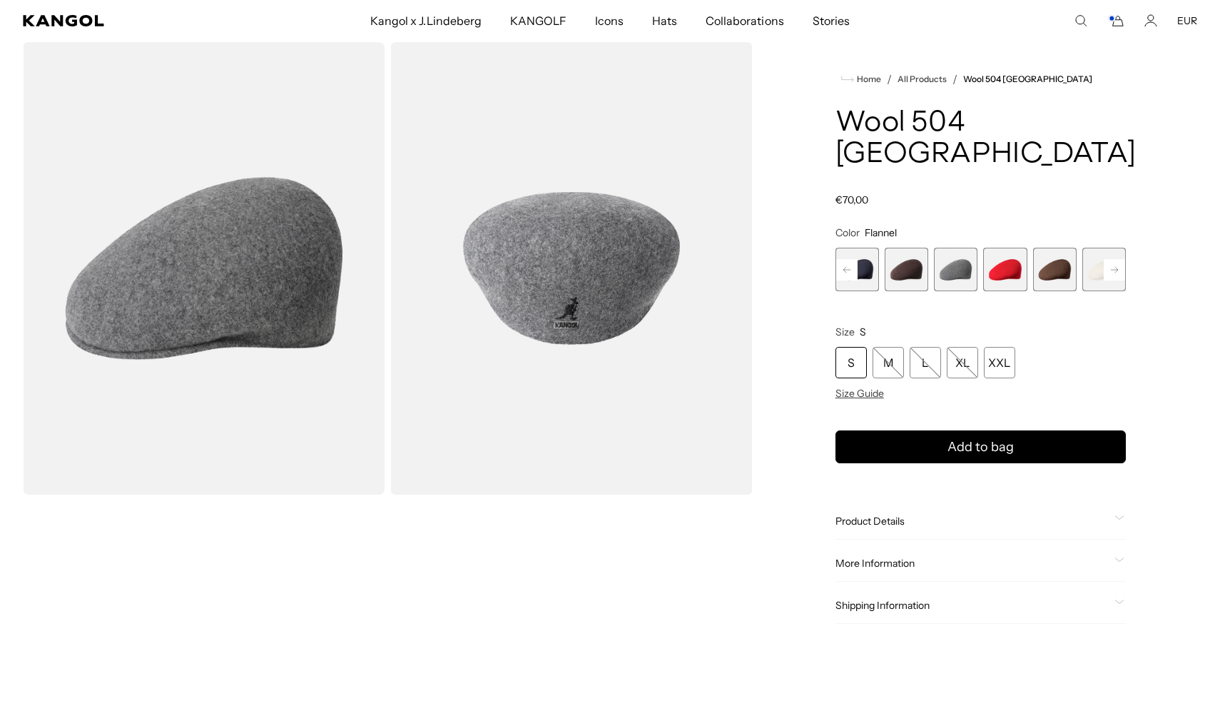
click at [1064, 248] on span "10 of 12" at bounding box center [1055, 270] width 44 height 44
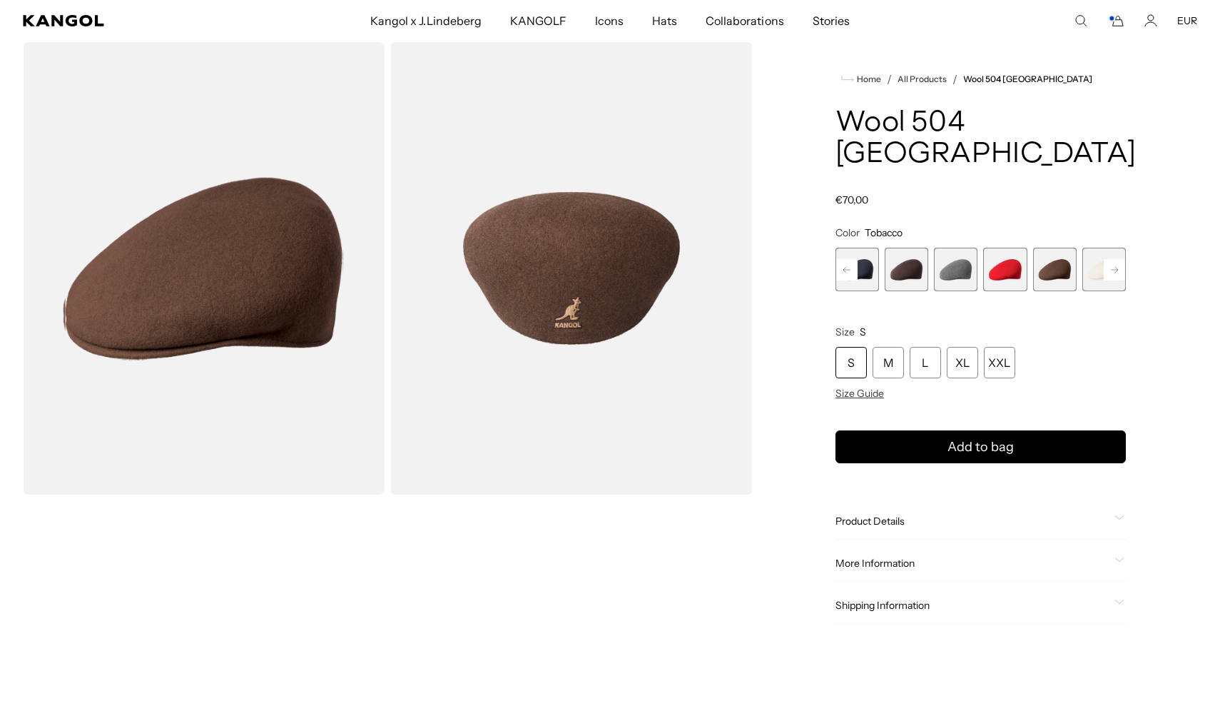
click at [909, 248] on span "7 of 12" at bounding box center [907, 270] width 44 height 44
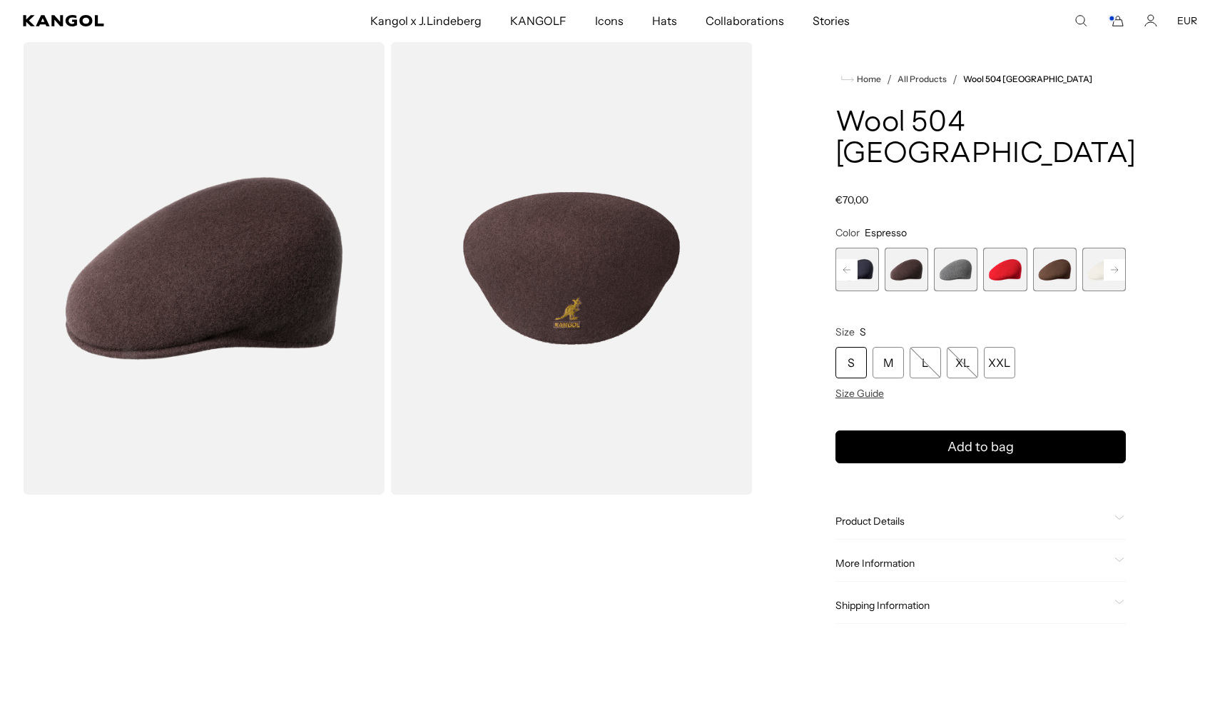
click at [1047, 248] on span "10 of 12" at bounding box center [1055, 270] width 44 height 44
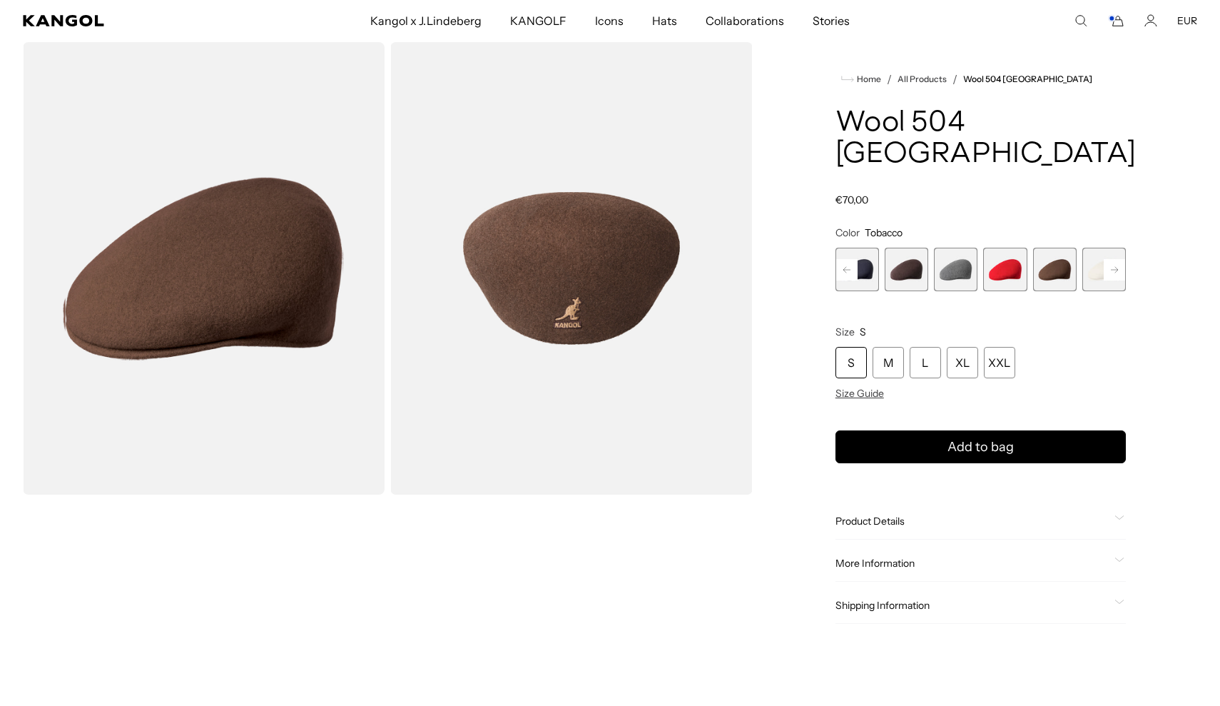
scroll to position [0, 294]
click at [1088, 248] on span "11 of 12" at bounding box center [1105, 270] width 44 height 44
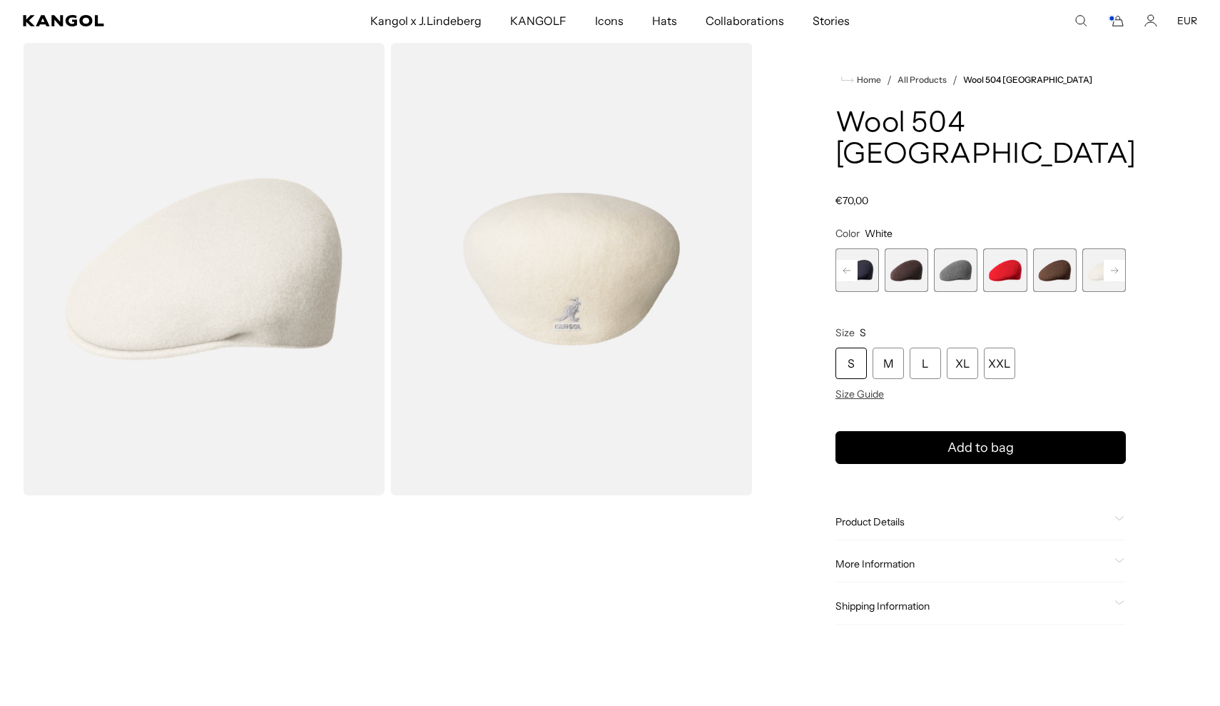
click at [1056, 255] on span "10 of 12" at bounding box center [1055, 270] width 44 height 44
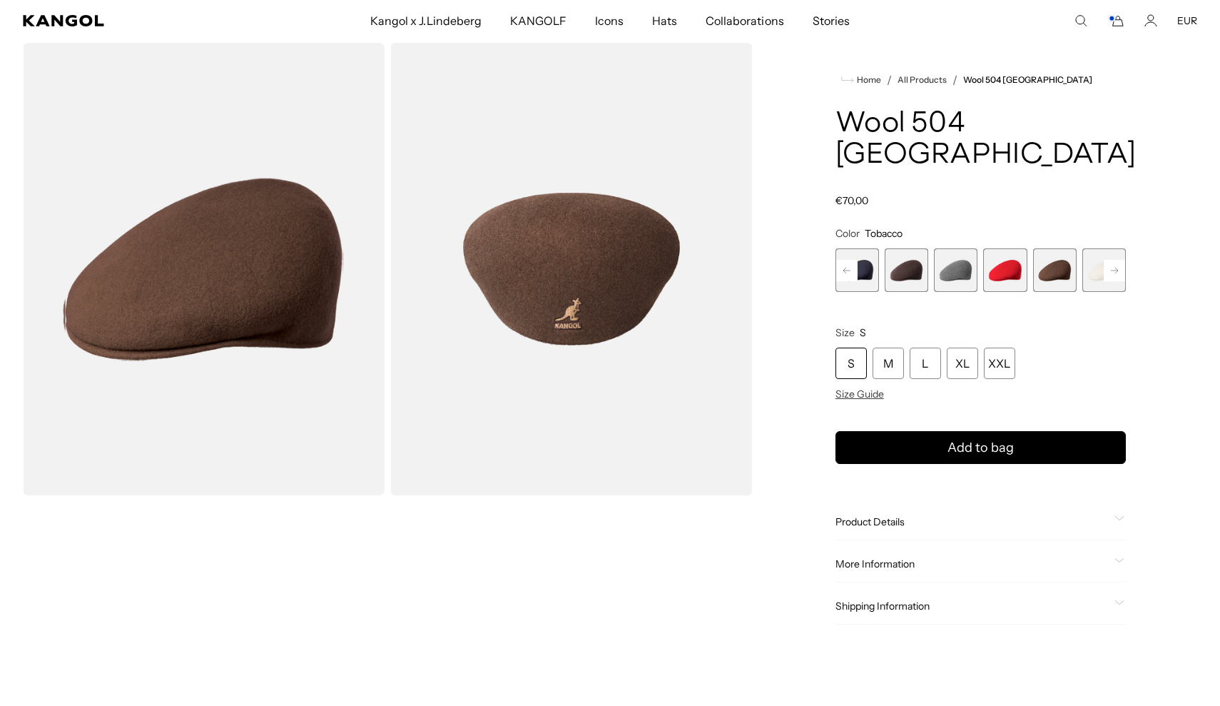
click at [978, 250] on span "8 of 12" at bounding box center [956, 270] width 44 height 44
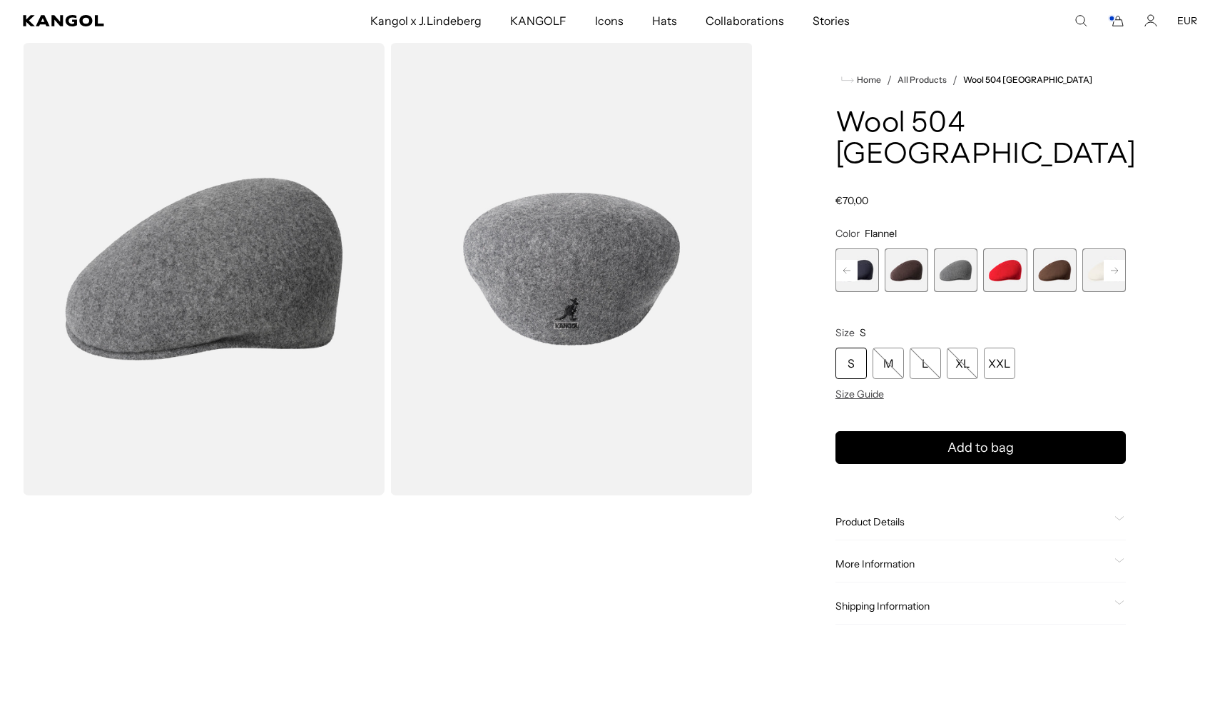
scroll to position [0, 294]
click at [916, 248] on span "7 of 12" at bounding box center [907, 270] width 44 height 44
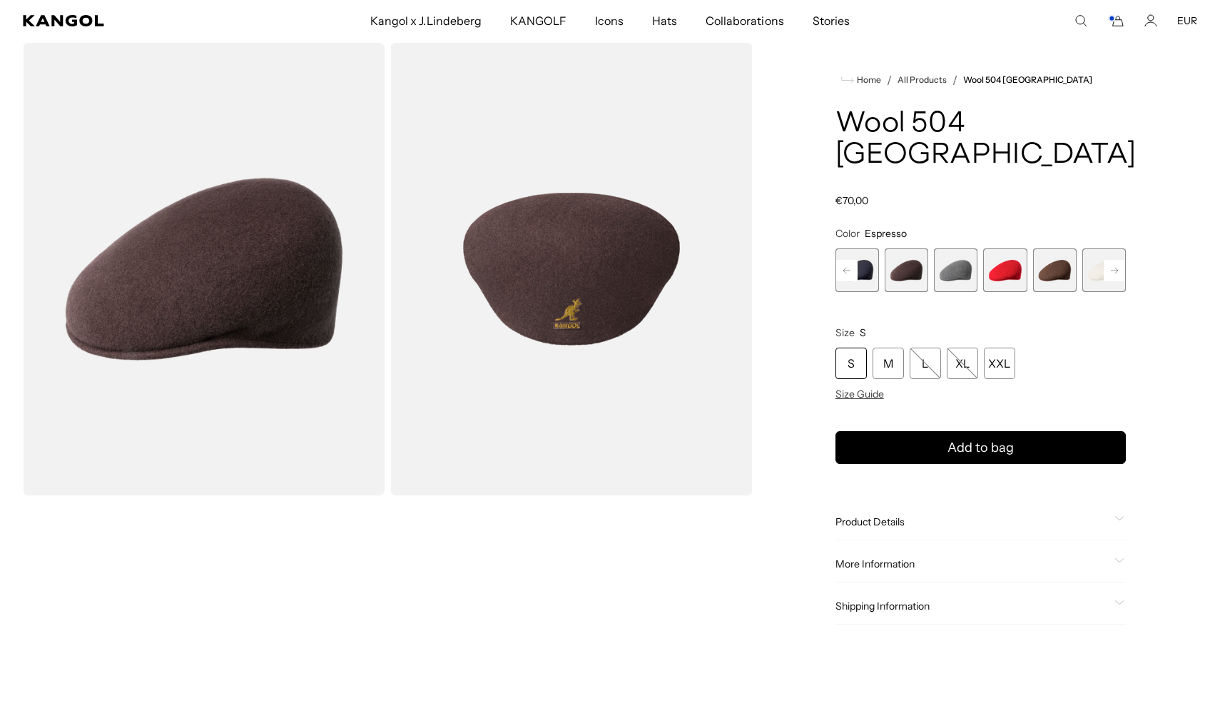
click at [863, 253] on span "6 of 12" at bounding box center [858, 270] width 44 height 44
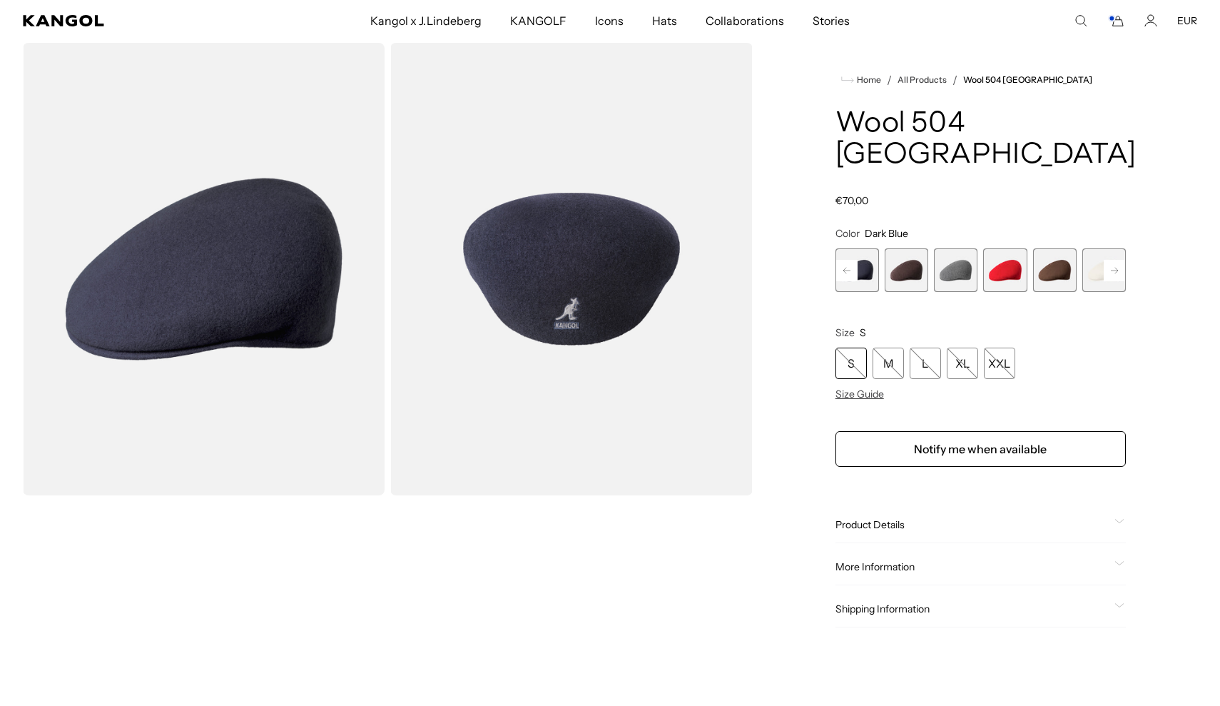
click at [849, 260] on rect at bounding box center [846, 270] width 21 height 21
click at [911, 248] on span "6 of 12" at bounding box center [907, 270] width 44 height 44
click at [945, 248] on span "7 of 12" at bounding box center [956, 270] width 44 height 44
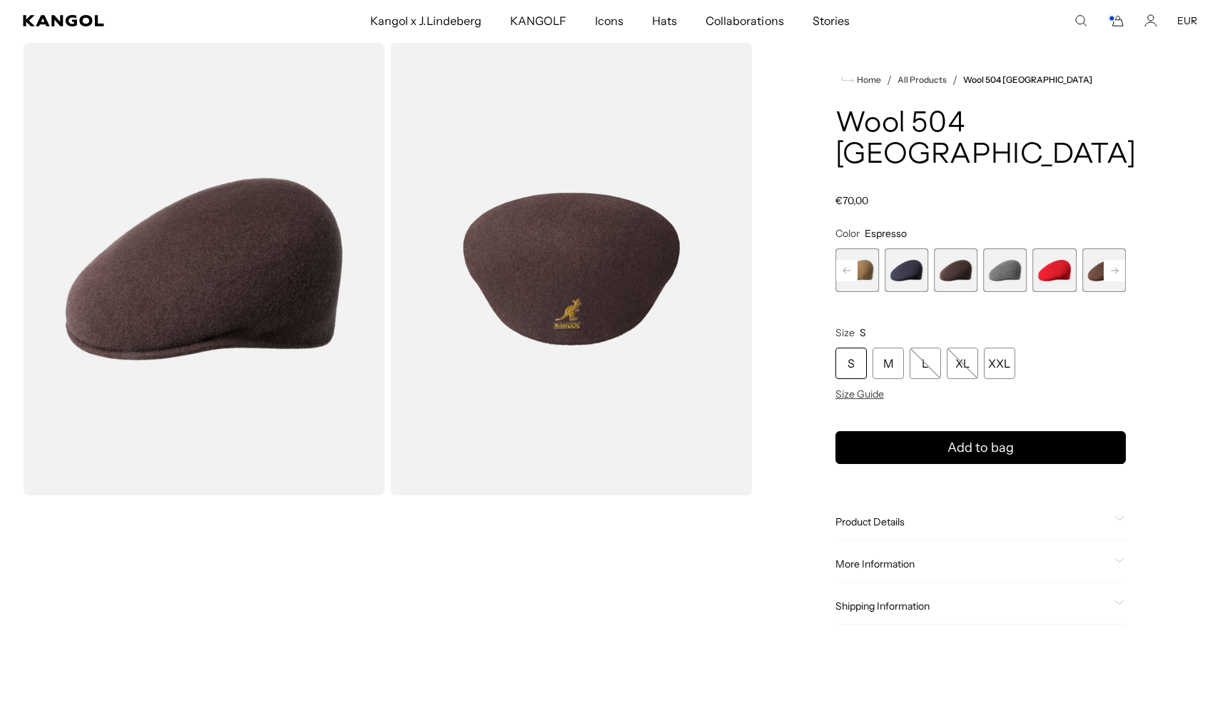
scroll to position [0, 294]
click at [844, 260] on rect at bounding box center [846, 270] width 21 height 21
click at [902, 250] on span "4 of 12" at bounding box center [907, 270] width 44 height 44
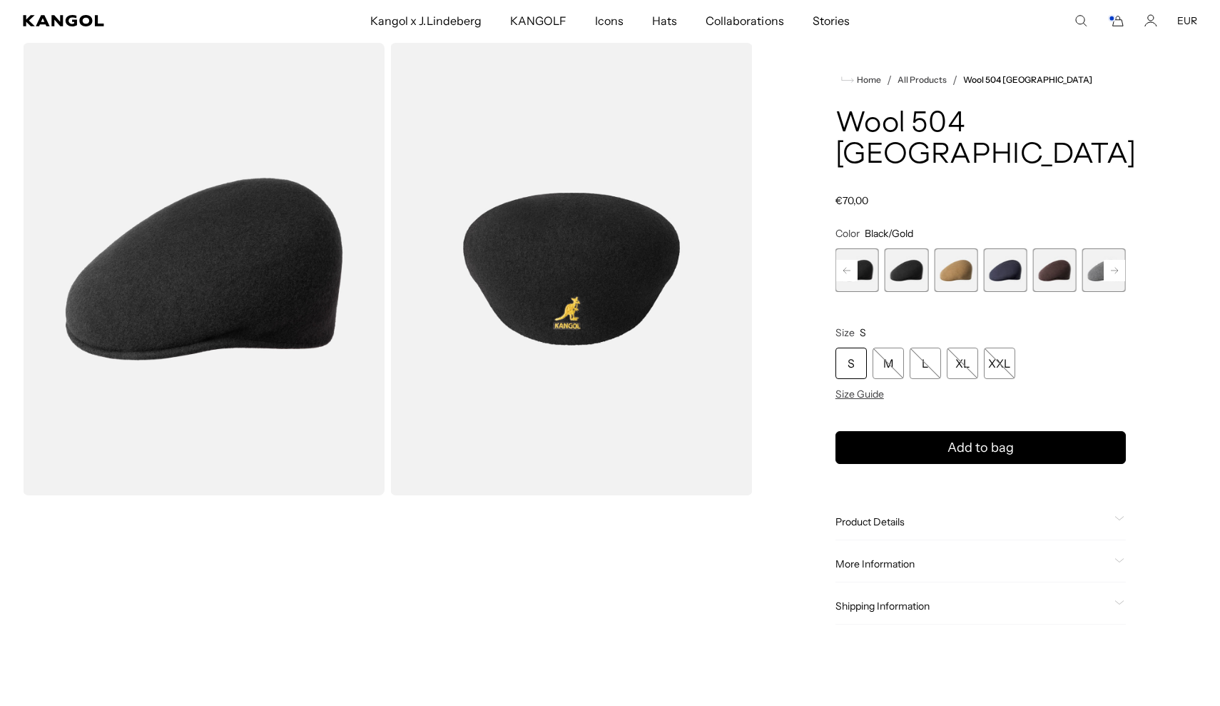
click at [852, 260] on rect at bounding box center [846, 270] width 21 height 21
click at [906, 248] on span "3 of 12" at bounding box center [907, 270] width 44 height 44
click at [842, 260] on rect at bounding box center [846, 270] width 21 height 21
click at [901, 248] on span "2 of 12" at bounding box center [907, 270] width 44 height 44
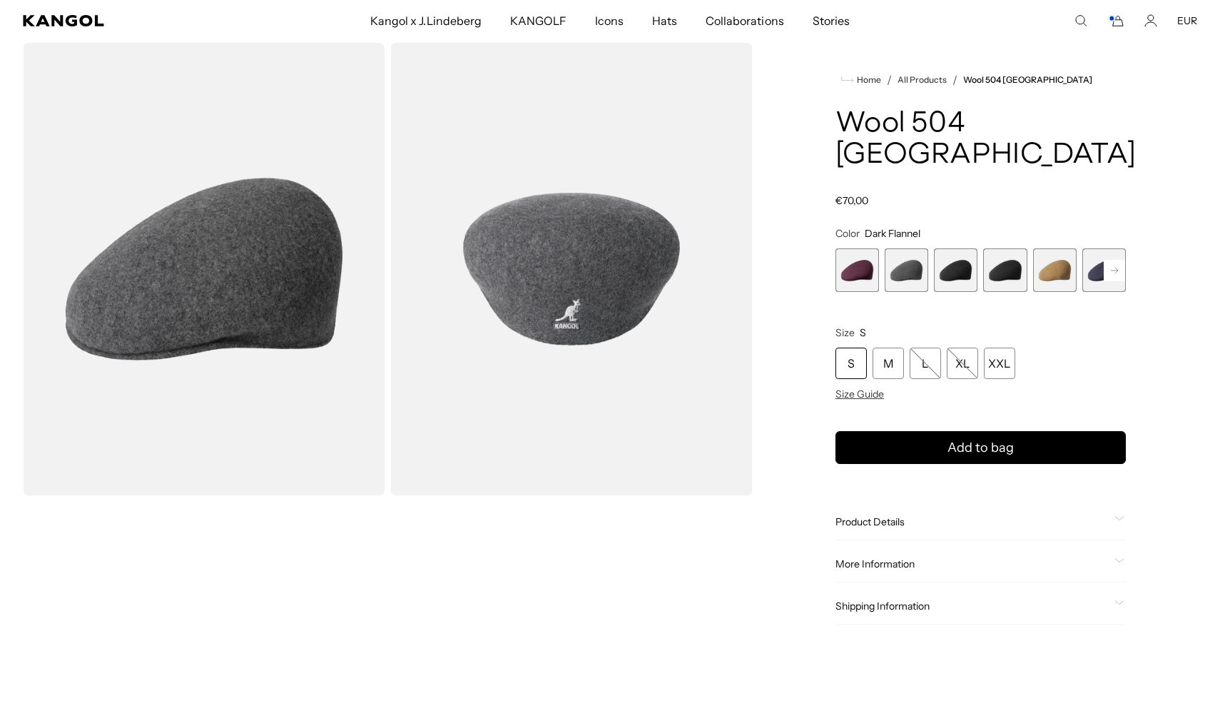
click at [848, 248] on span "1 of 12" at bounding box center [858, 270] width 44 height 44
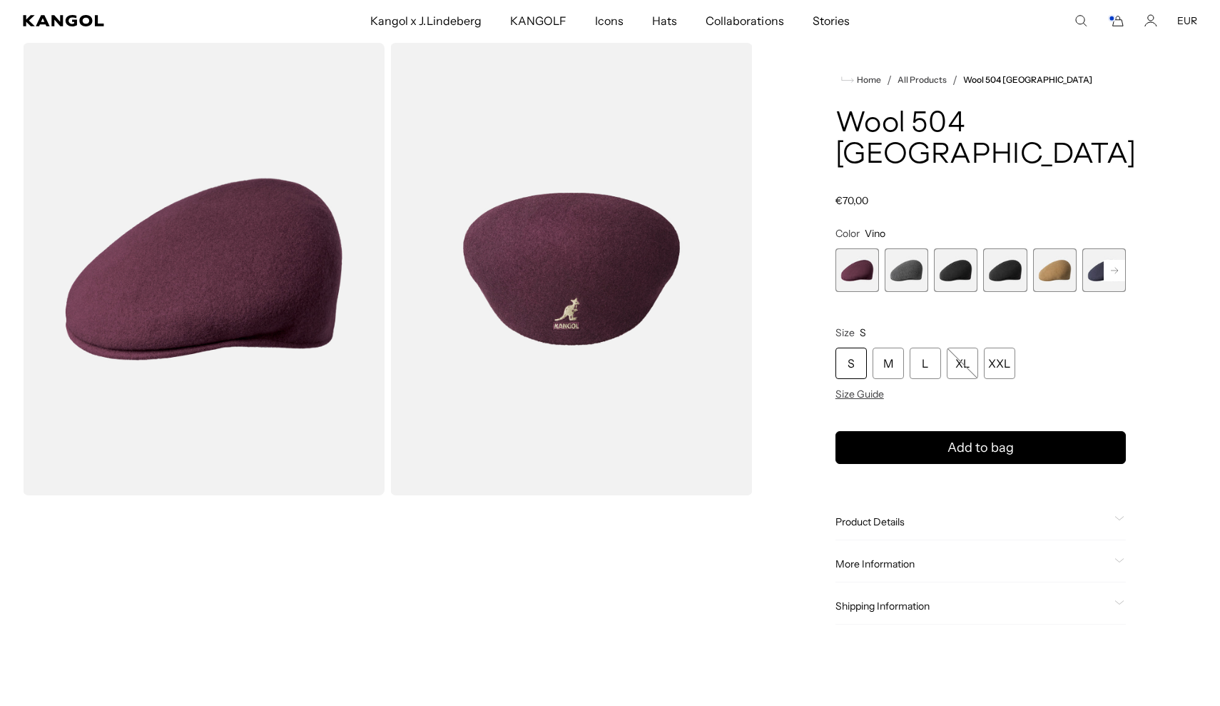
click at [917, 248] on span "2 of 12" at bounding box center [907, 270] width 44 height 44
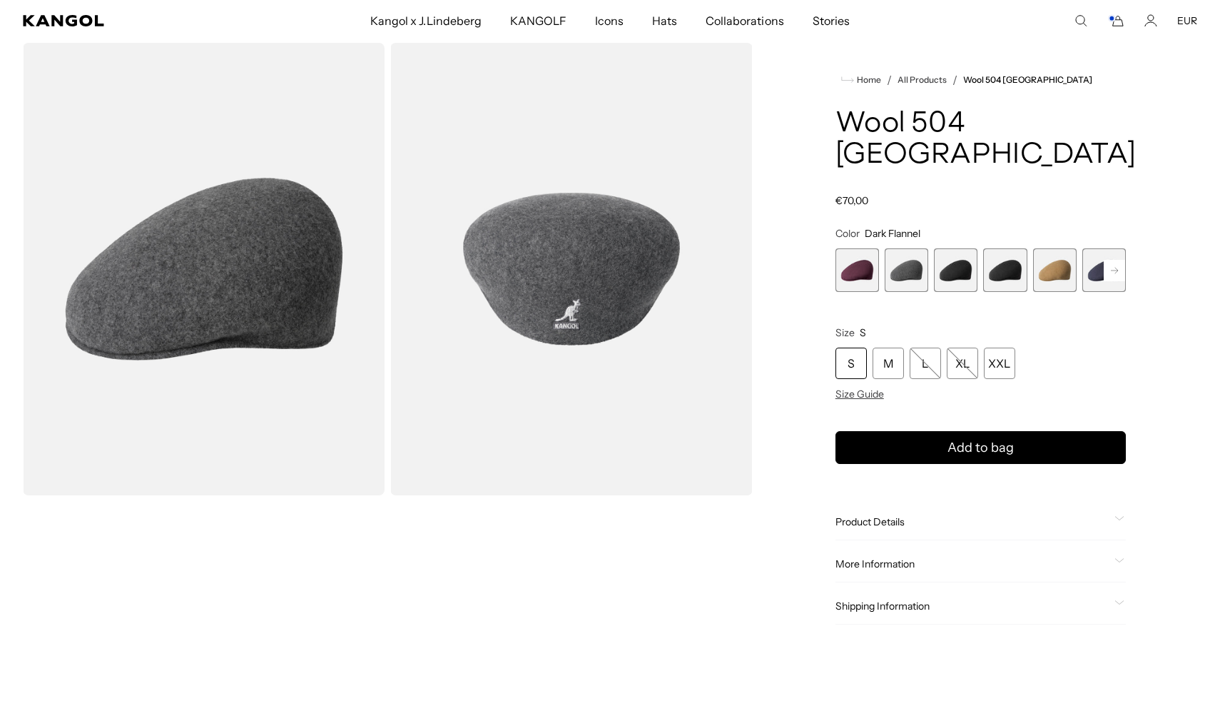
click at [956, 248] on span "3 of 12" at bounding box center [956, 270] width 44 height 44
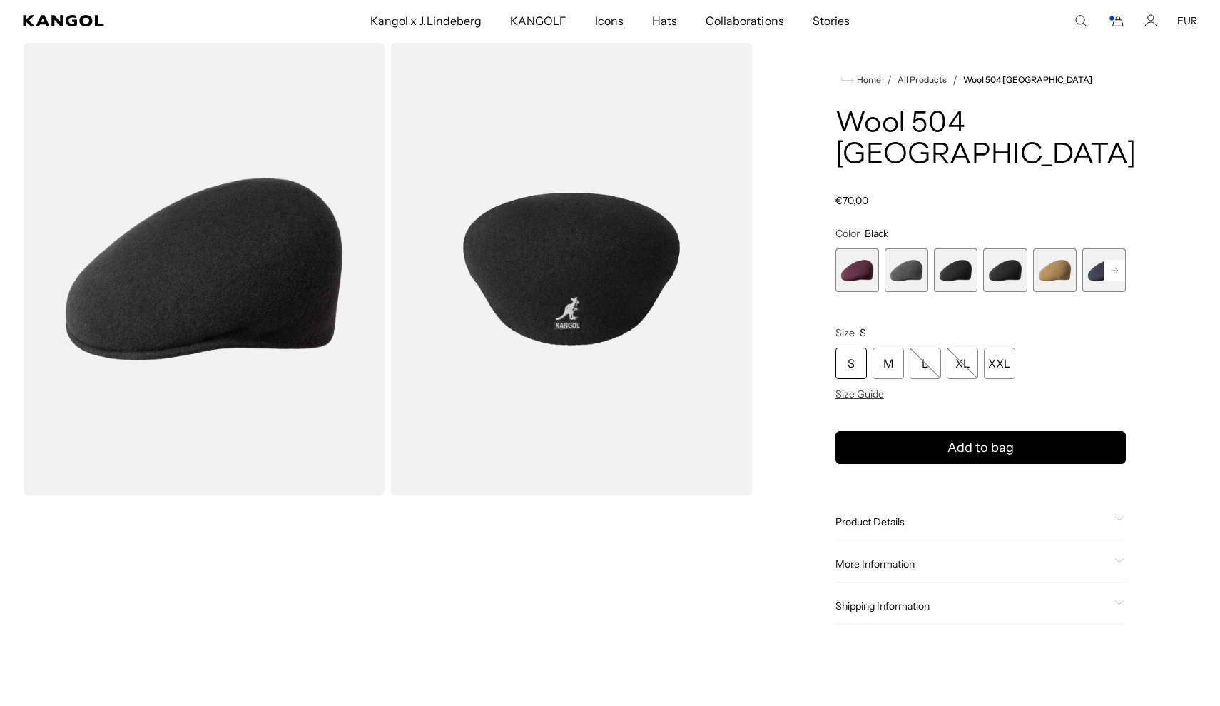
click at [1016, 248] on span "4 of 12" at bounding box center [1005, 270] width 44 height 44
click at [1063, 248] on span "5 of 12" at bounding box center [1055, 270] width 44 height 44
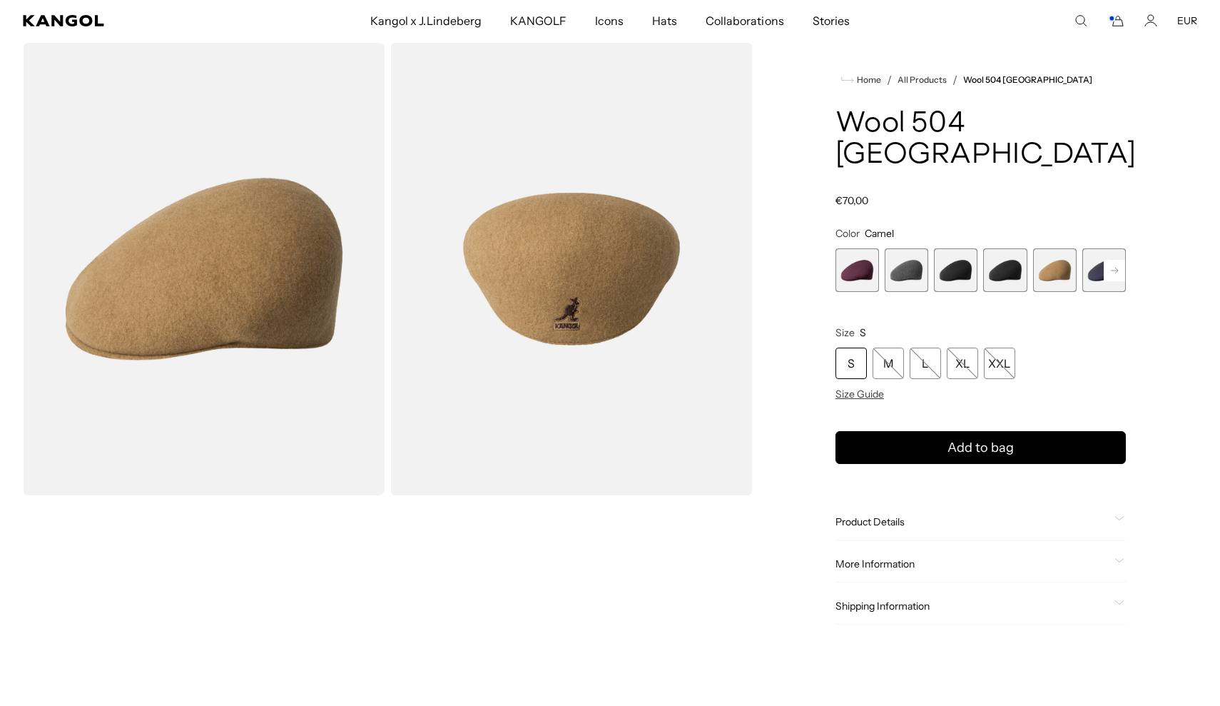
click at [1124, 260] on rect at bounding box center [1114, 270] width 21 height 21
click at [1123, 260] on rect at bounding box center [1114, 270] width 21 height 21
click at [1059, 248] on span "7 of 12" at bounding box center [1055, 270] width 44 height 44
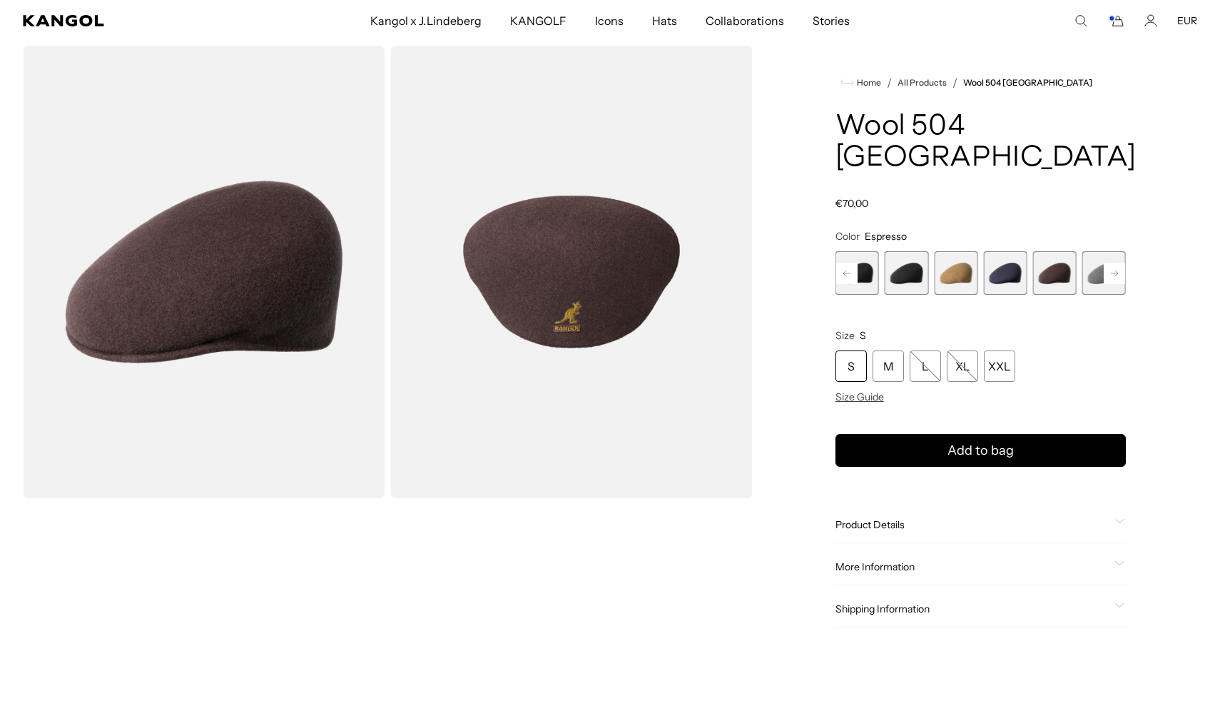
scroll to position [0, 294]
click at [1110, 263] on rect at bounding box center [1114, 273] width 21 height 21
click at [1060, 251] on span "10 of 12" at bounding box center [1055, 273] width 44 height 44
